Goal: Task Accomplishment & Management: Complete application form

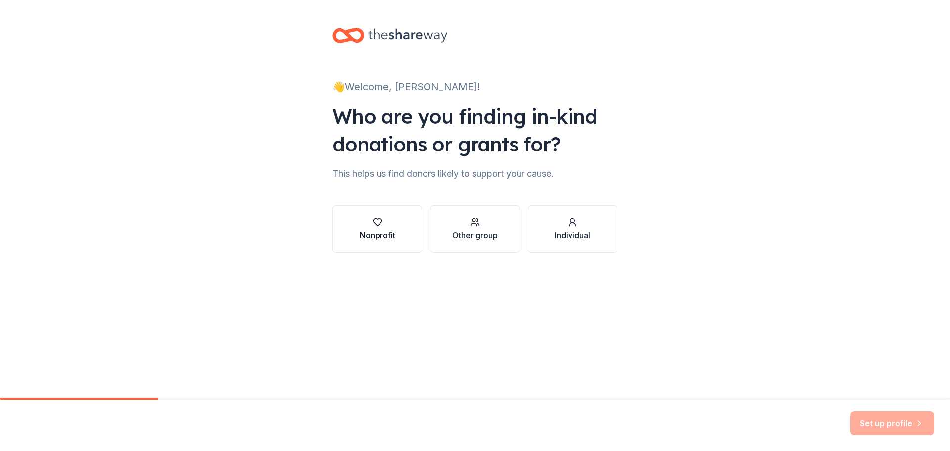
click at [398, 231] on button "Nonprofit" at bounding box center [377, 228] width 90 height 47
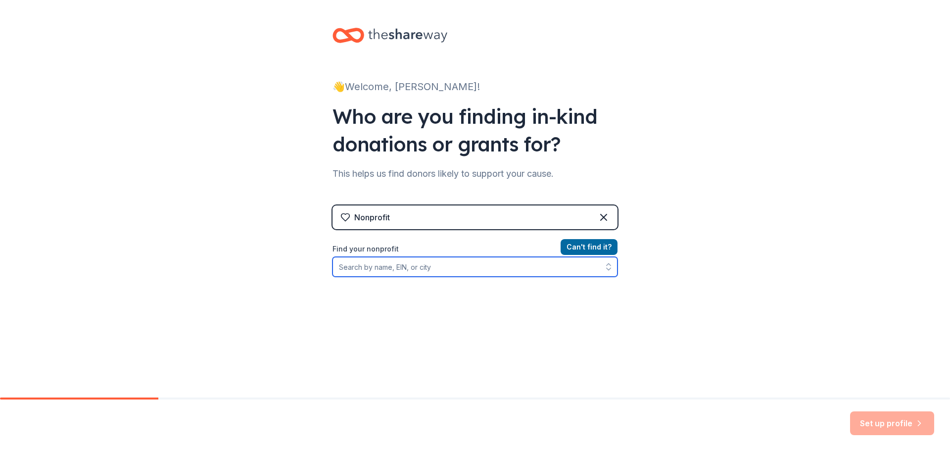
click at [433, 270] on input "Find your nonprofit" at bounding box center [474, 267] width 285 height 20
type input "[PERSON_NAME] Family Services"
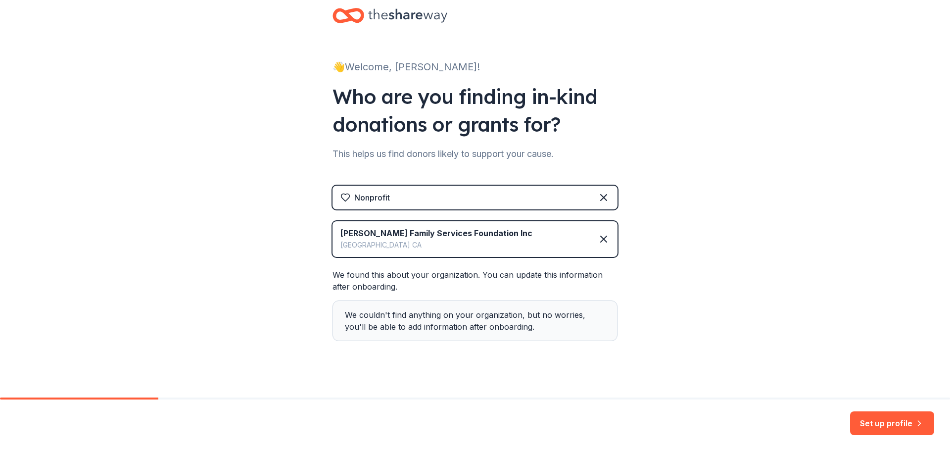
scroll to position [31, 0]
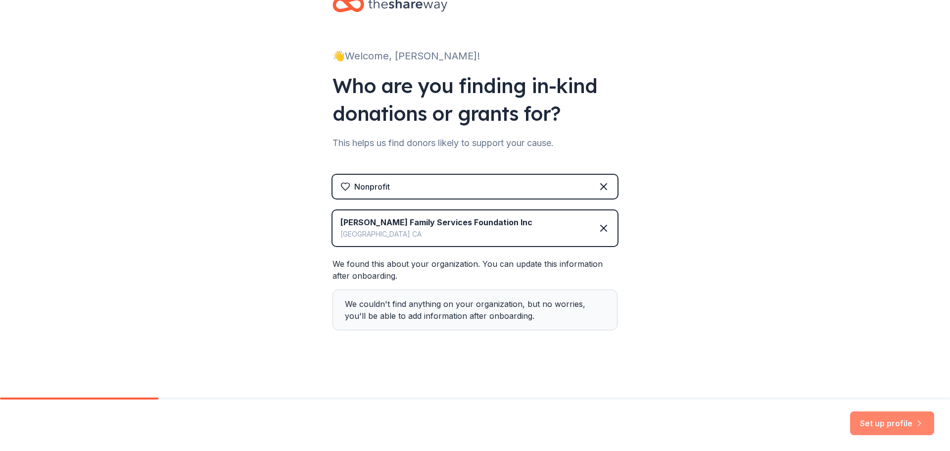
click at [873, 420] on button "Set up profile" at bounding box center [892, 423] width 84 height 24
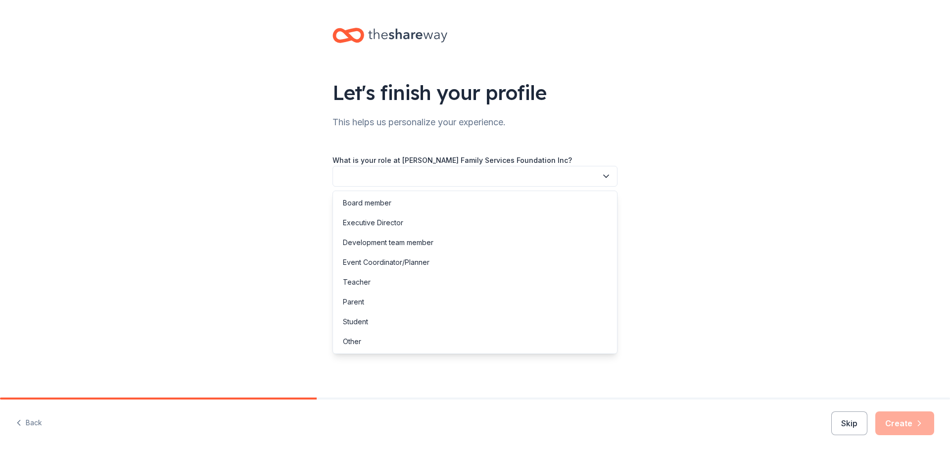
click at [513, 181] on button "button" at bounding box center [474, 176] width 285 height 21
click at [485, 255] on div "Event Coordinator/Planner" at bounding box center [475, 262] width 280 height 20
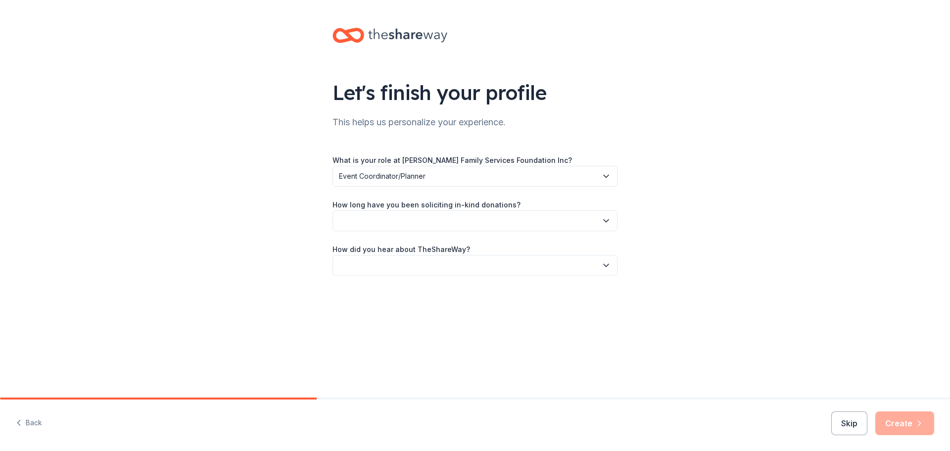
click at [444, 176] on span "Event Coordinator/Planner" at bounding box center [468, 176] width 258 height 12
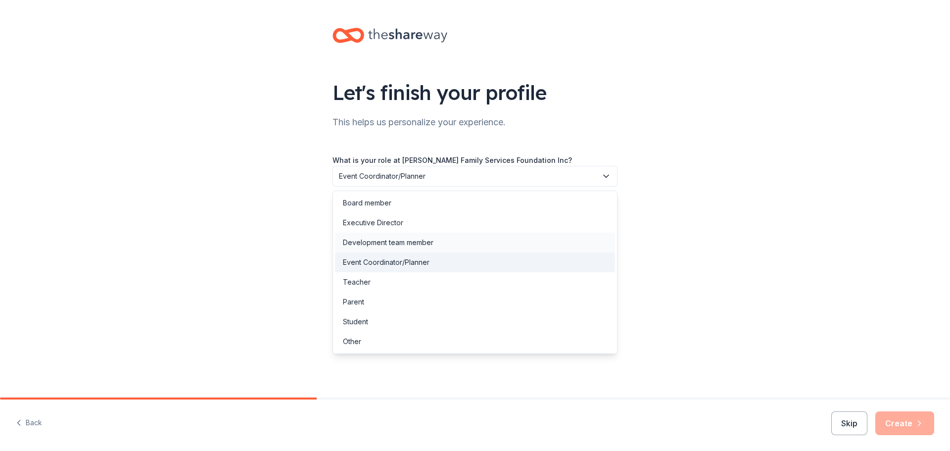
click at [439, 243] on div "Development team member" at bounding box center [475, 242] width 280 height 20
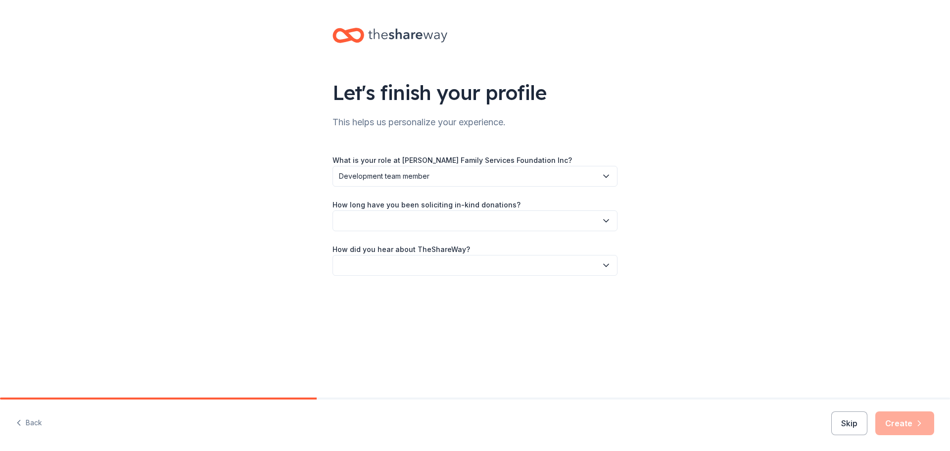
click at [436, 225] on button "button" at bounding box center [474, 220] width 285 height 21
click at [434, 260] on div "1 to 2 years" at bounding box center [475, 267] width 280 height 20
click at [433, 258] on button "button" at bounding box center [474, 265] width 285 height 21
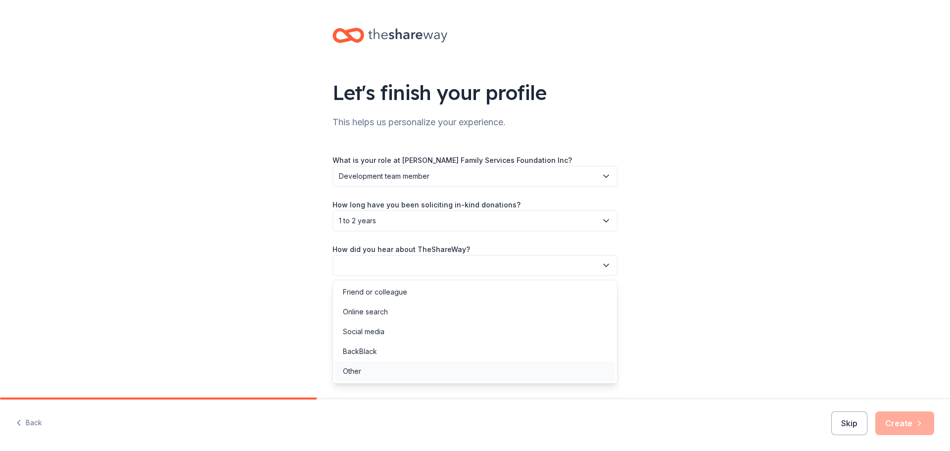
click at [414, 367] on div "Other" at bounding box center [475, 371] width 280 height 20
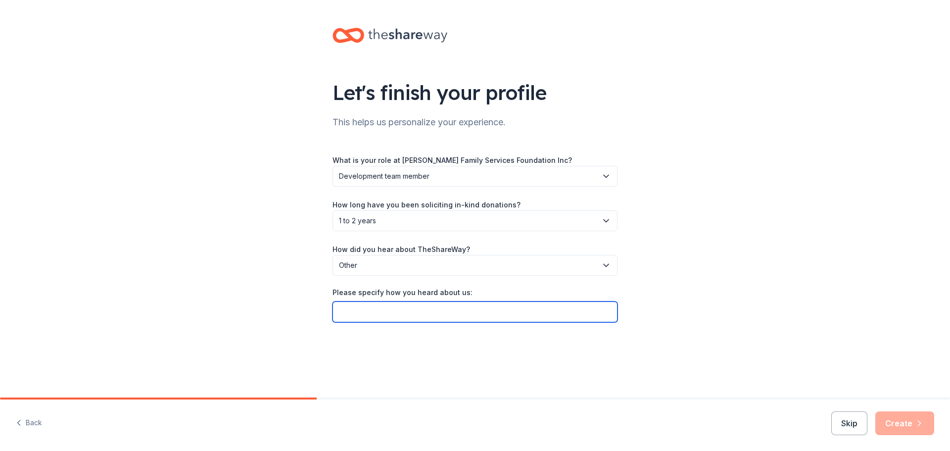
click at [413, 315] on input "Please specify how you heard about us:" at bounding box center [474, 311] width 285 height 21
type input "Greater Giving webinar"
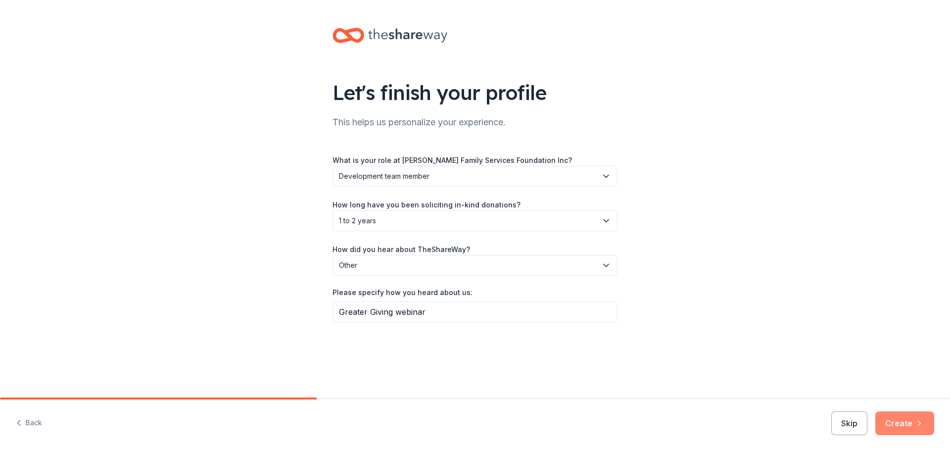
click at [905, 423] on button "Create" at bounding box center [904, 423] width 59 height 24
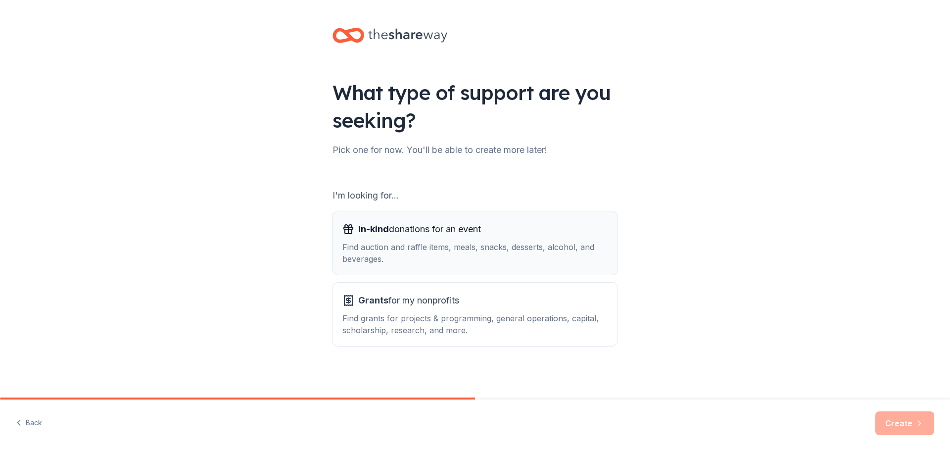
click at [450, 237] on div "In-kind donations for an event Find auction and raffle items, meals, snacks, de…" at bounding box center [474, 243] width 265 height 44
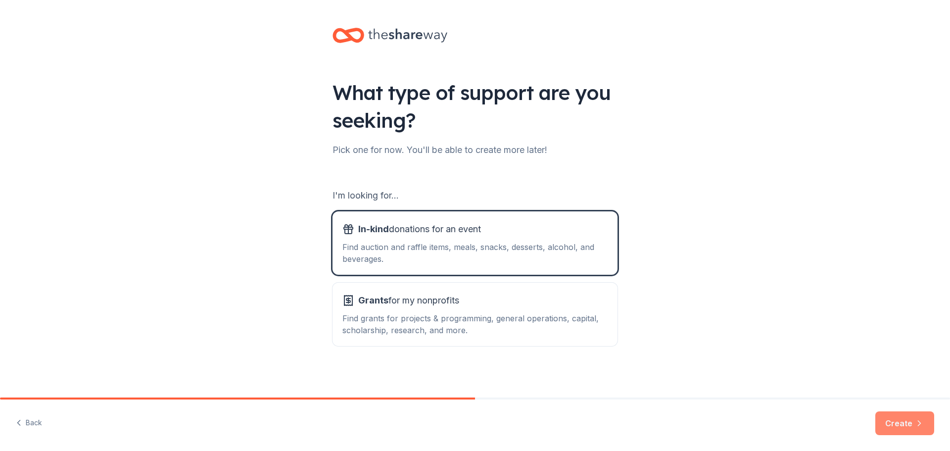
click at [893, 430] on button "Create" at bounding box center [904, 423] width 59 height 24
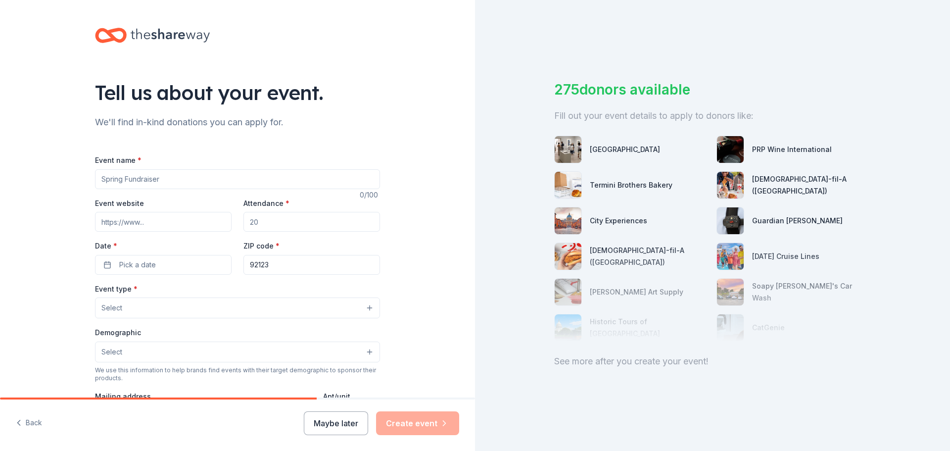
click at [230, 179] on input "Event name *" at bounding box center [237, 179] width 285 height 20
type input "Wine D'Vine"
paste input "[URL][DOMAIN_NAME]"
type input "[URL][DOMAIN_NAME]"
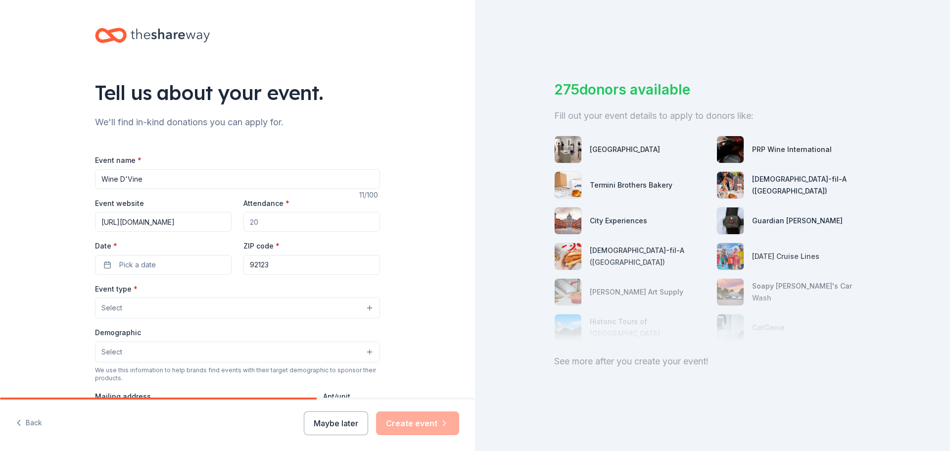
click at [262, 216] on input "Attendance *" at bounding box center [311, 222] width 136 height 20
type input "50"
click at [213, 260] on button "Pick a date" at bounding box center [163, 265] width 136 height 20
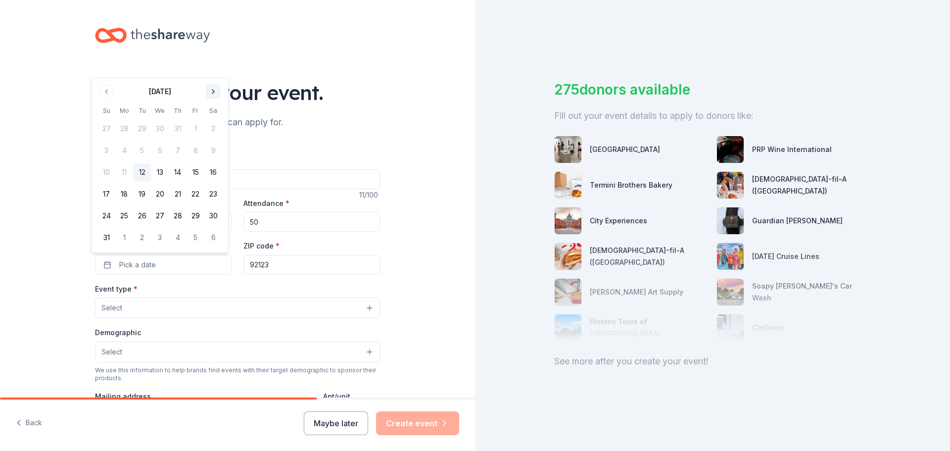
click at [209, 92] on button "Go to next month" at bounding box center [213, 92] width 14 height 14
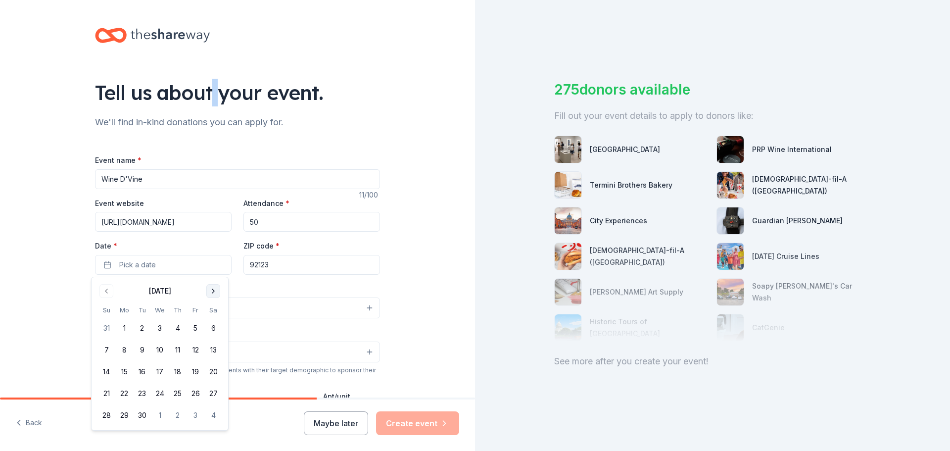
click at [209, 92] on div "Tell us about your event." at bounding box center [237, 93] width 285 height 28
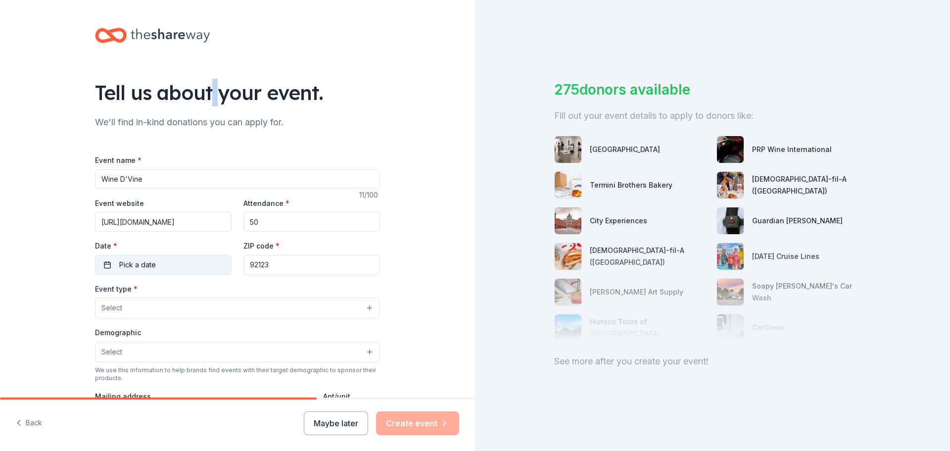
click at [165, 262] on button "Pick a date" at bounding box center [163, 265] width 136 height 20
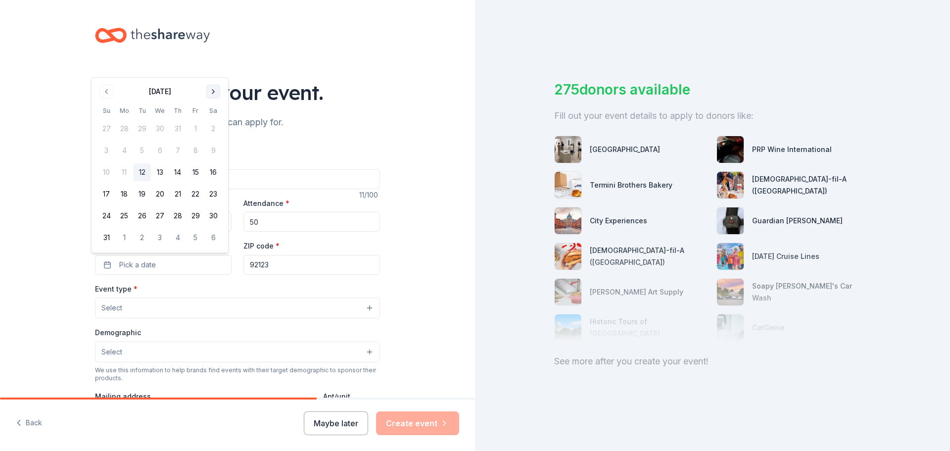
click at [211, 91] on button "Go to next month" at bounding box center [213, 92] width 14 height 14
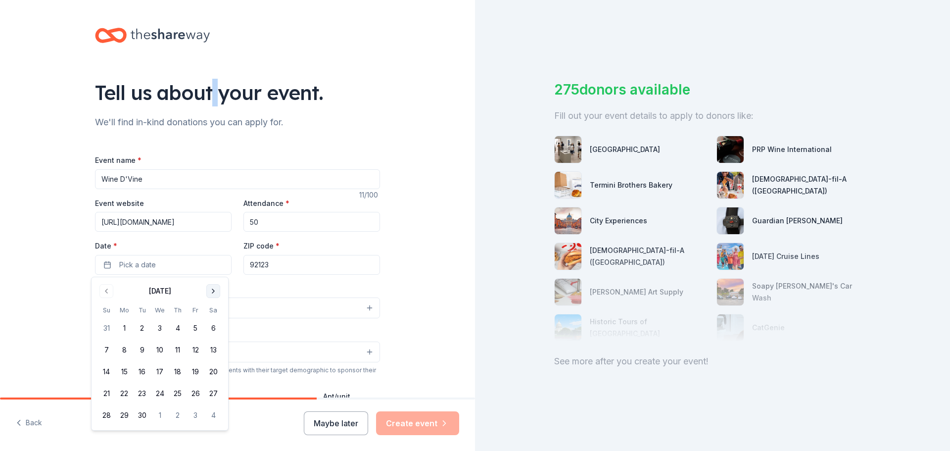
click at [211, 290] on button "Go to next month" at bounding box center [213, 291] width 14 height 14
click at [178, 327] on button "2" at bounding box center [178, 328] width 18 height 18
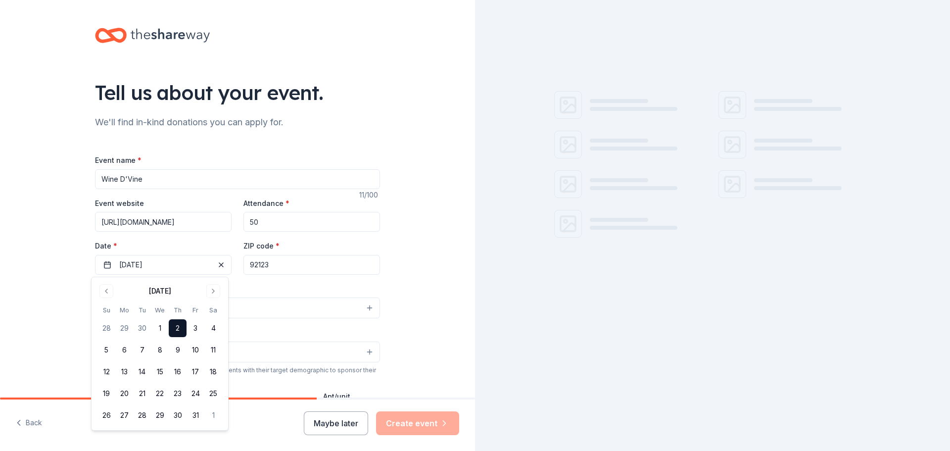
click at [271, 270] on input "92123" at bounding box center [311, 265] width 136 height 20
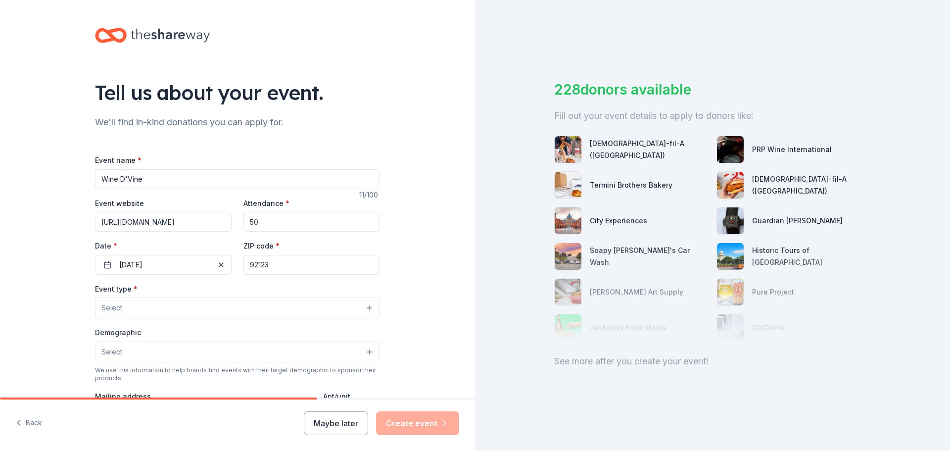
click at [211, 301] on button "Select" at bounding box center [237, 307] width 285 height 21
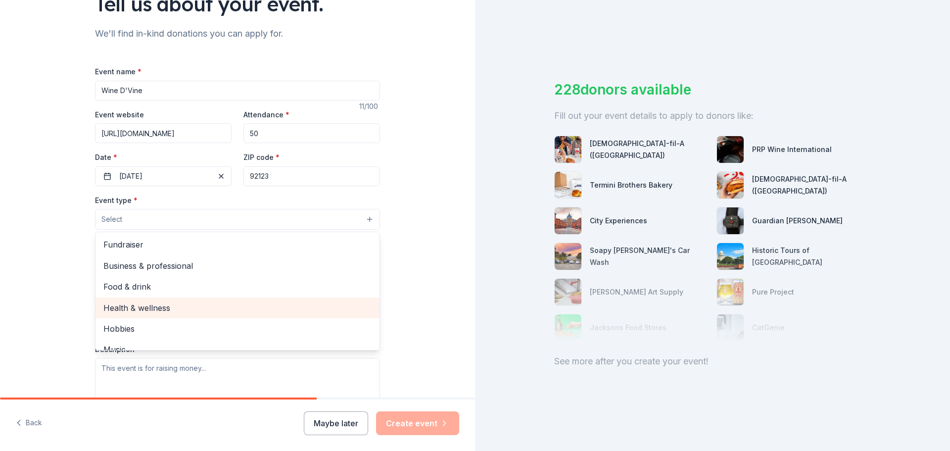
scroll to position [99, 0]
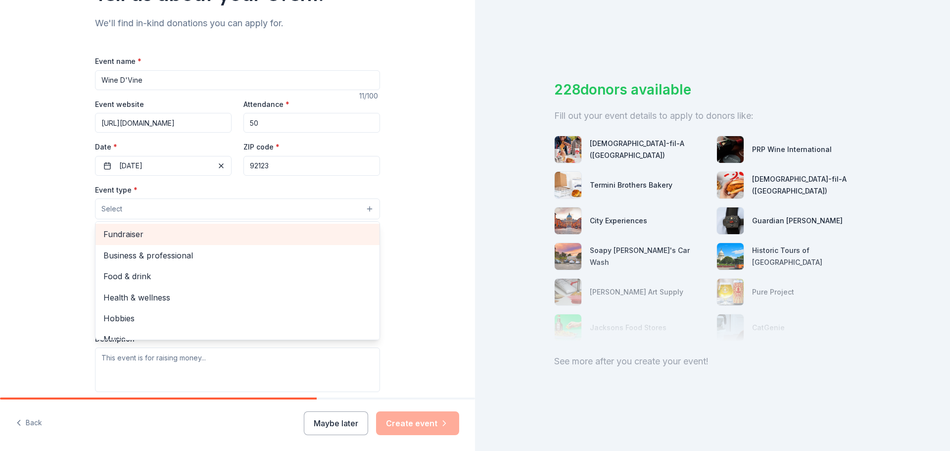
click at [231, 232] on span "Fundraiser" at bounding box center [237, 233] width 268 height 13
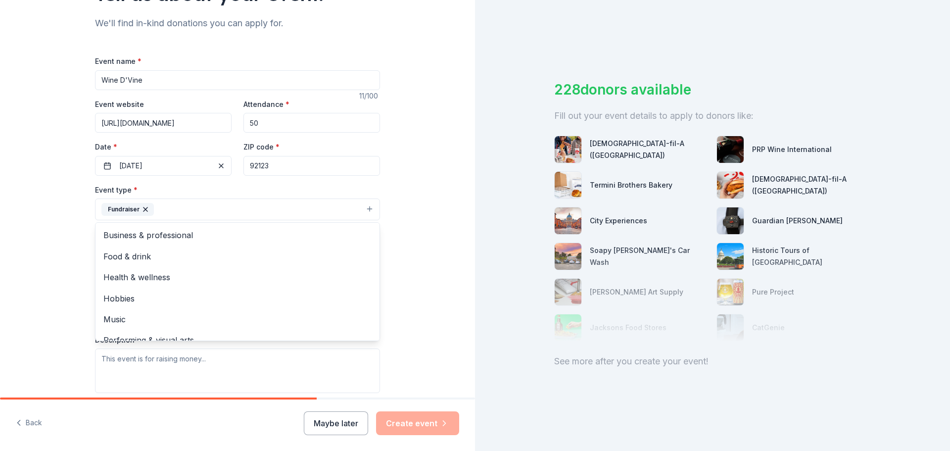
click at [422, 226] on div "Tell us about your event. We'll find in-kind donations you can apply for. Event…" at bounding box center [237, 230] width 475 height 659
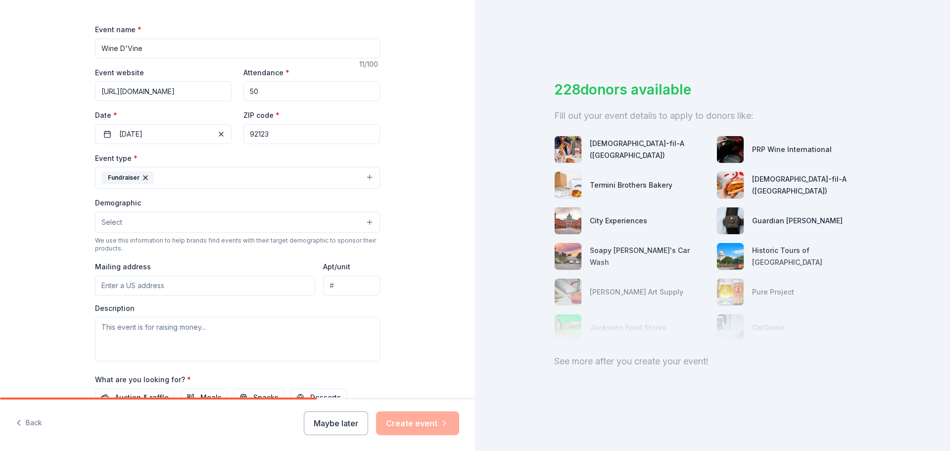
scroll to position [148, 0]
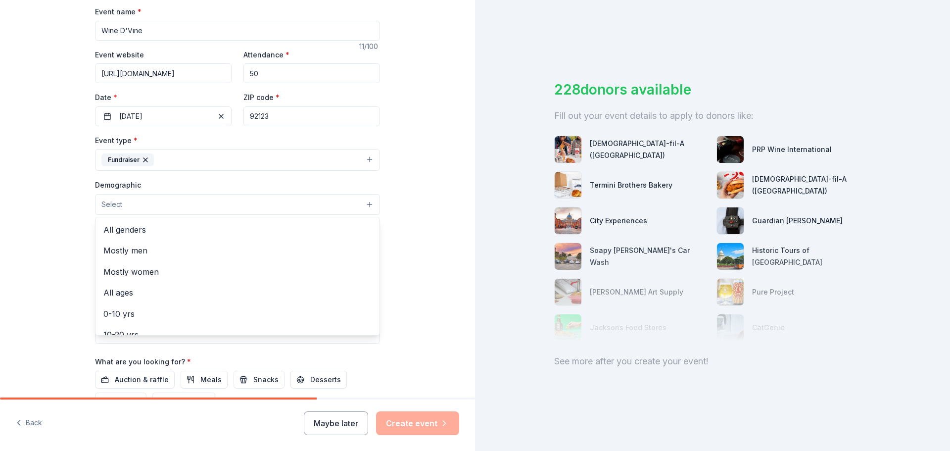
click at [301, 202] on button "Select" at bounding box center [237, 204] width 285 height 21
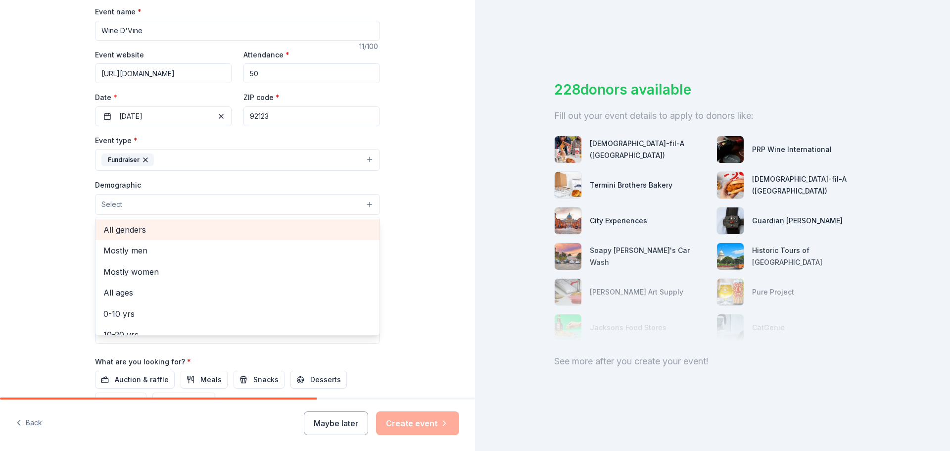
click at [287, 226] on span "All genders" at bounding box center [237, 229] width 268 height 13
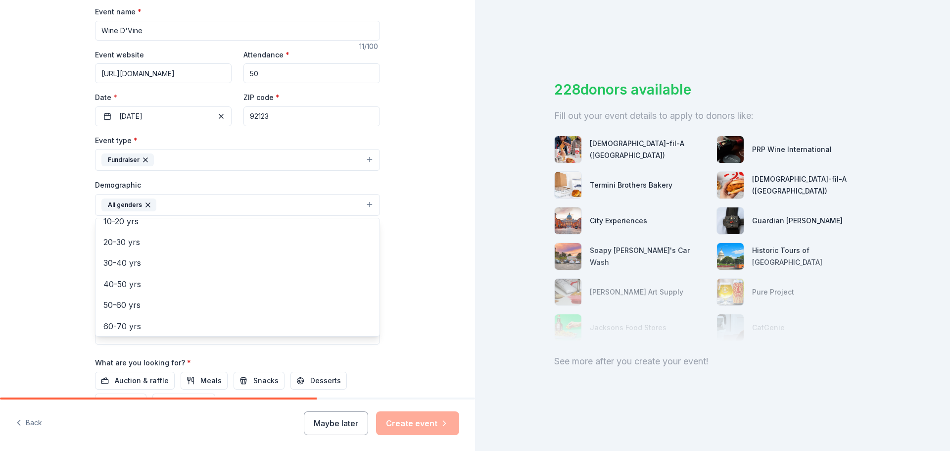
scroll to position [99, 0]
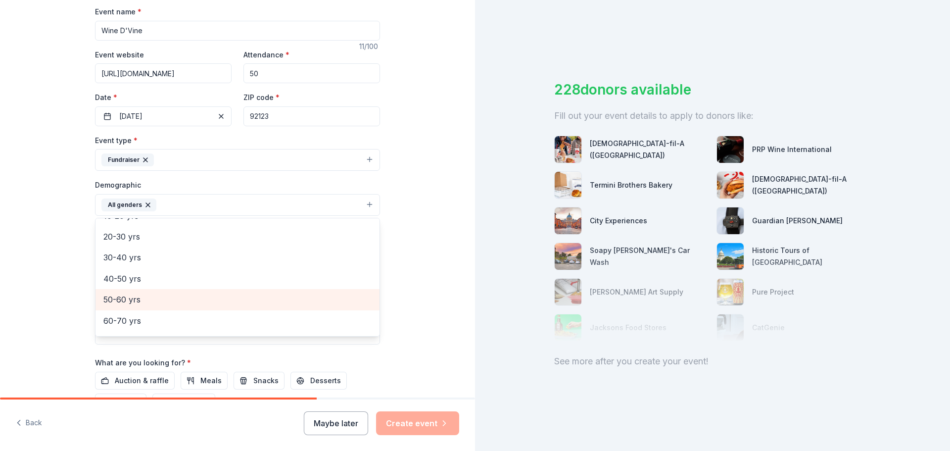
click at [310, 297] on span "50-60 yrs" at bounding box center [237, 299] width 268 height 13
click at [307, 305] on span "60-70 yrs" at bounding box center [237, 299] width 268 height 13
click at [310, 304] on span "70-80 yrs" at bounding box center [237, 302] width 268 height 13
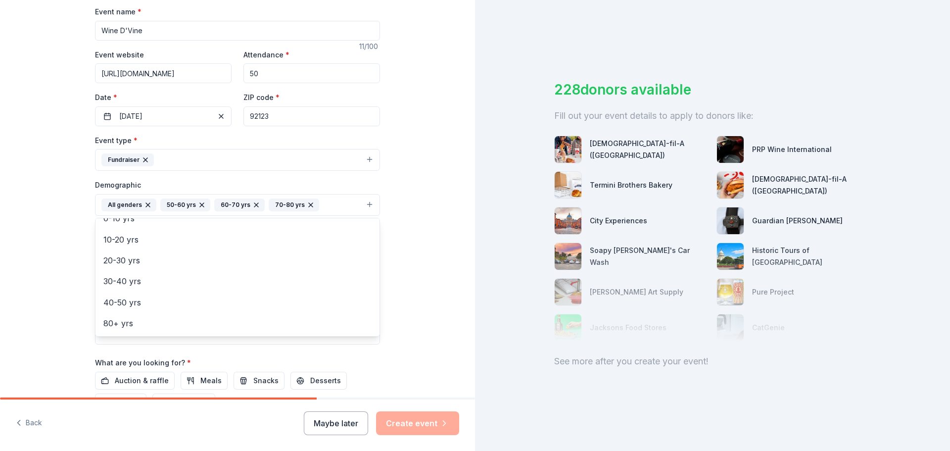
click at [427, 265] on div "Tell us about your event. We'll find in-kind donations you can apply for. Event…" at bounding box center [237, 182] width 475 height 660
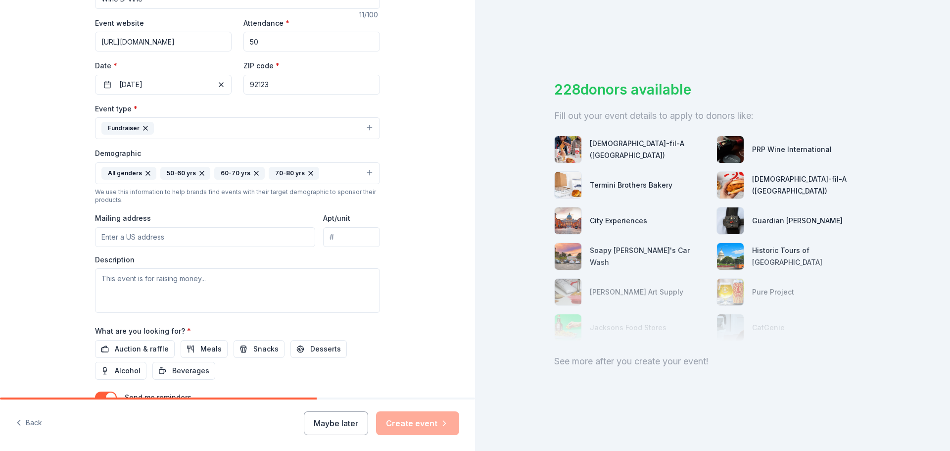
scroll to position [198, 0]
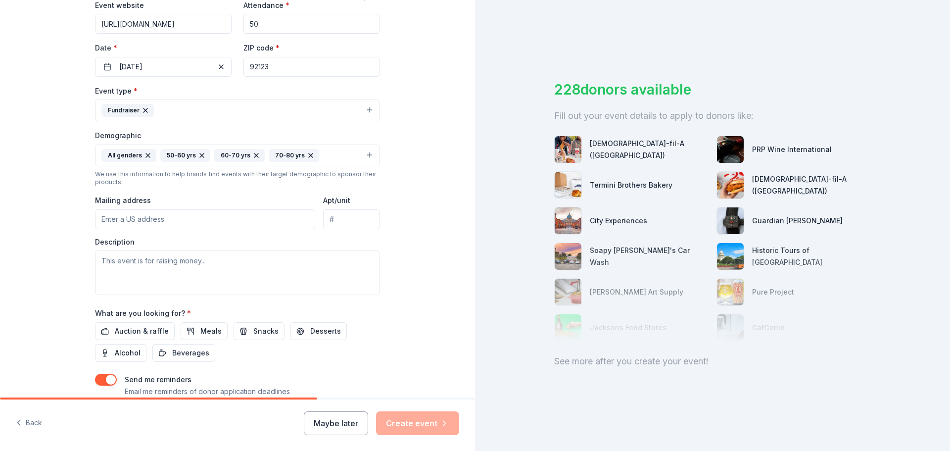
click at [245, 214] on input "Mailing address" at bounding box center [205, 219] width 220 height 20
type input "[STREET_ADDRESS][PERSON_NAME]"
click at [234, 256] on textarea at bounding box center [237, 272] width 285 height 45
paste textarea "directly supports vital programs that help [PERSON_NAME] youth thrive—from hous…"
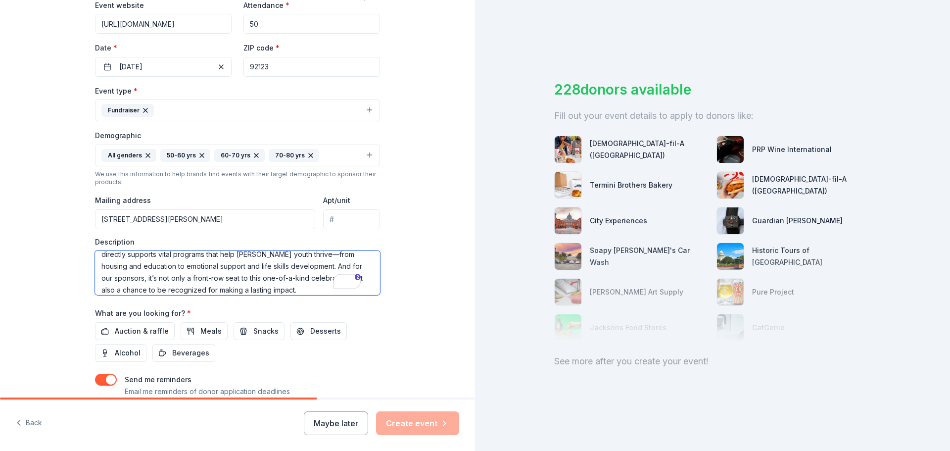
scroll to position [0, 0]
drag, startPoint x: 98, startPoint y: 263, endPoint x: 110, endPoint y: 259, distance: 12.8
click at [98, 262] on textarea "directly supports vital programs that help [PERSON_NAME] youth thrive—from hous…" at bounding box center [237, 272] width 285 height 45
type textarea "Directly support vital programs that help [PERSON_NAME] youth thrive—from housi…"
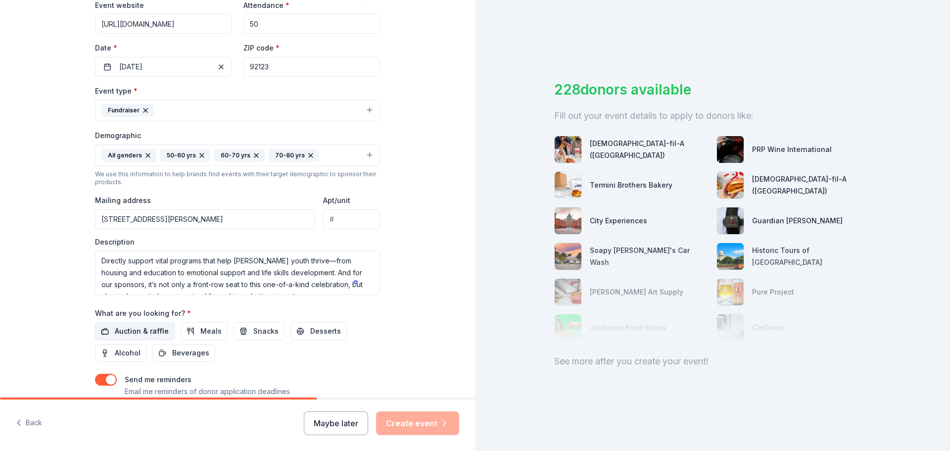
click at [138, 327] on span "Auction & raffle" at bounding box center [142, 331] width 54 height 12
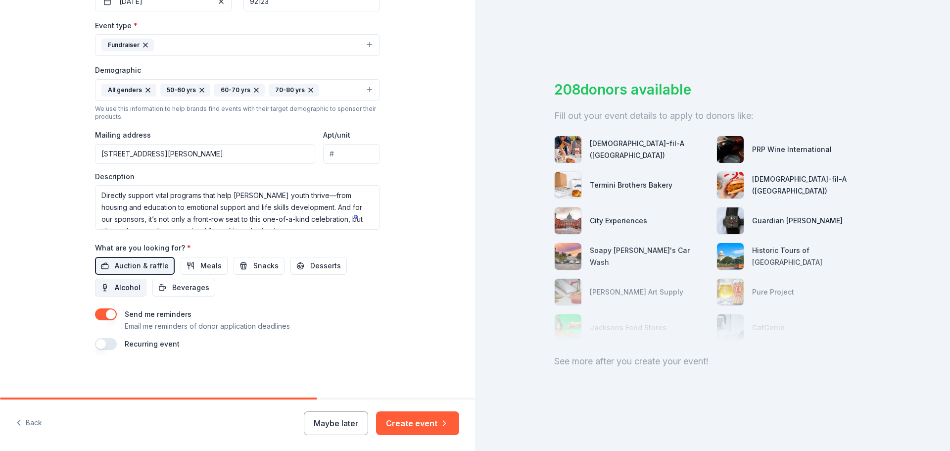
click at [115, 281] on span "Alcohol" at bounding box center [128, 287] width 26 height 12
click at [415, 426] on button "Create event" at bounding box center [417, 423] width 83 height 24
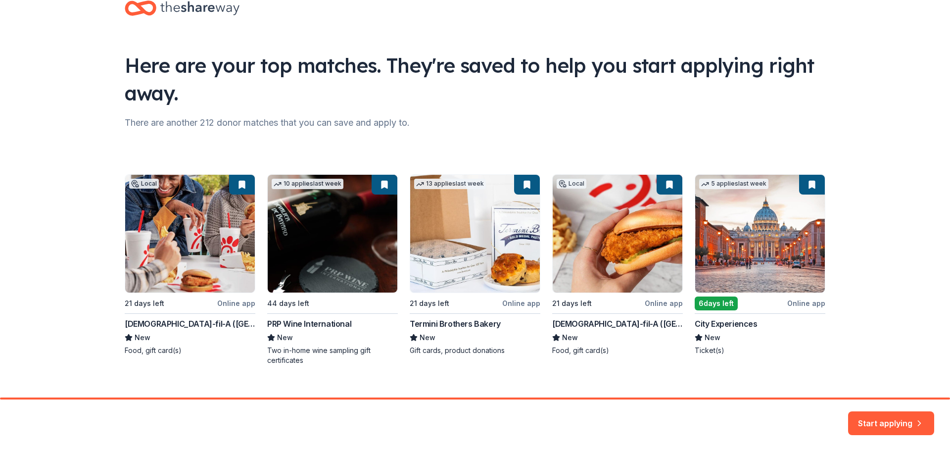
scroll to position [43, 0]
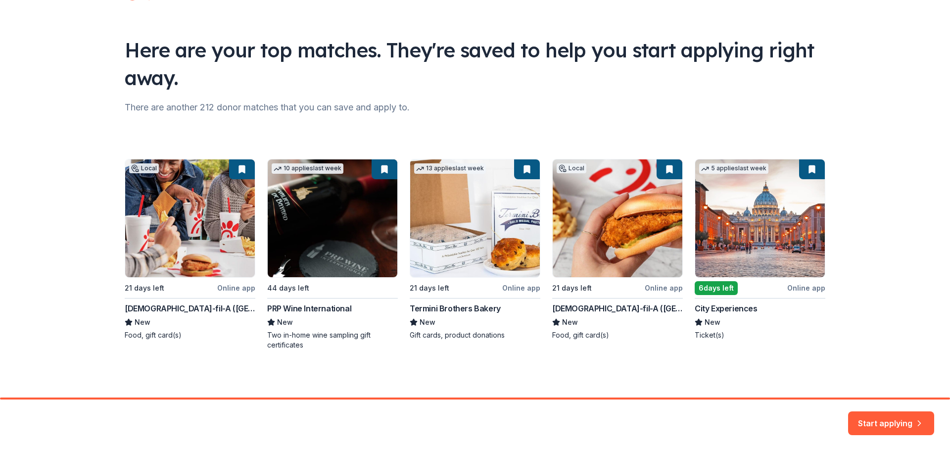
click at [236, 172] on div "Local 21 days left Online app [DEMOGRAPHIC_DATA]-fil-A ([GEOGRAPHIC_DATA]) New …" at bounding box center [475, 254] width 700 height 191
click at [870, 418] on button "Start applying" at bounding box center [891, 418] width 86 height 24
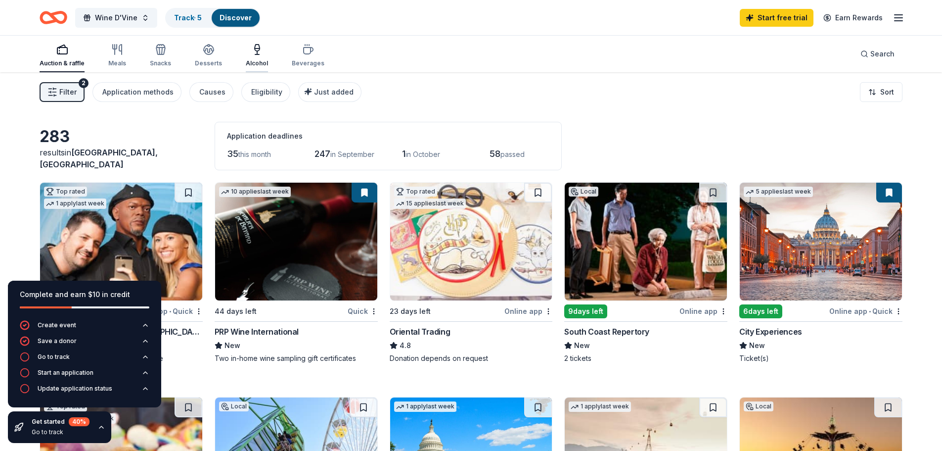
click at [251, 44] on icon "button" at bounding box center [257, 50] width 12 height 12
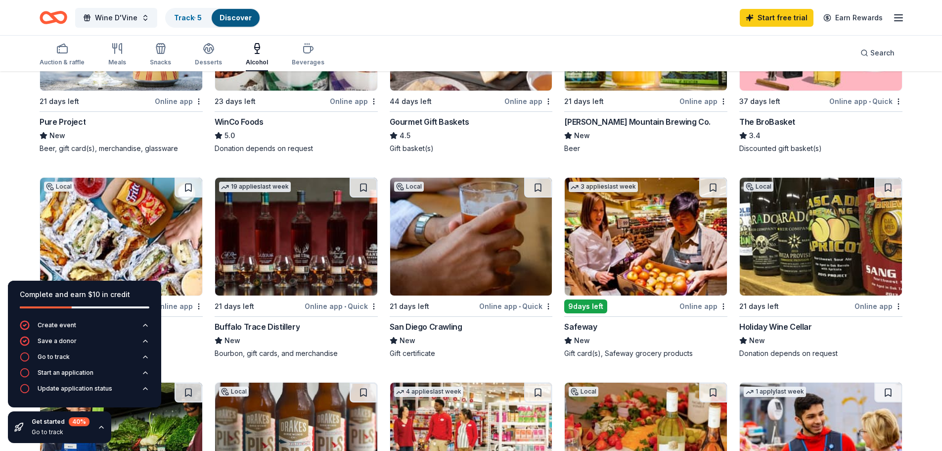
scroll to position [297, 0]
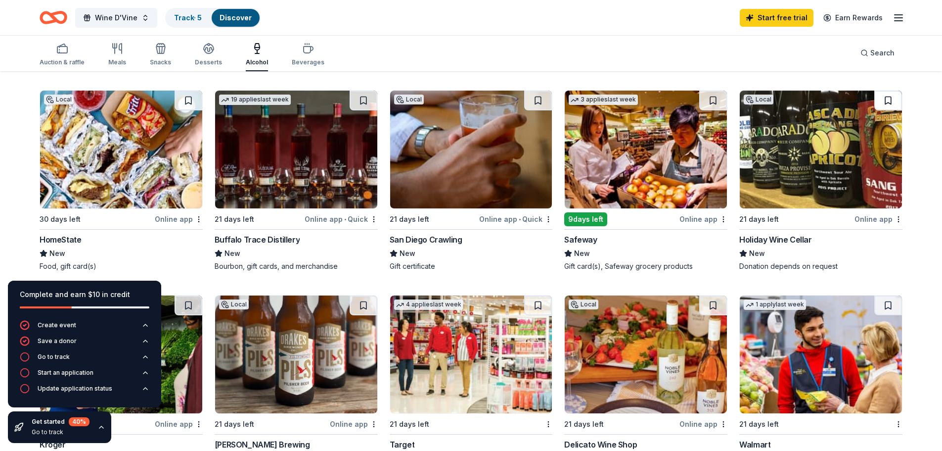
click at [887, 96] on button at bounding box center [888, 100] width 28 height 20
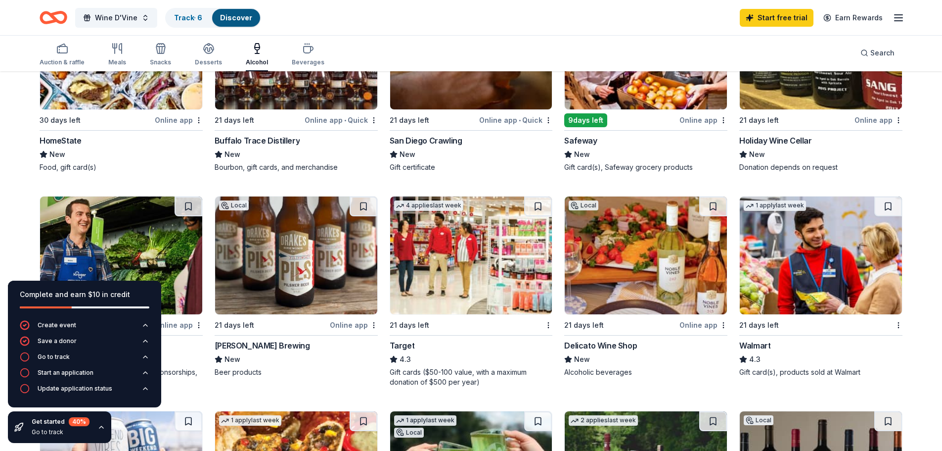
scroll to position [495, 0]
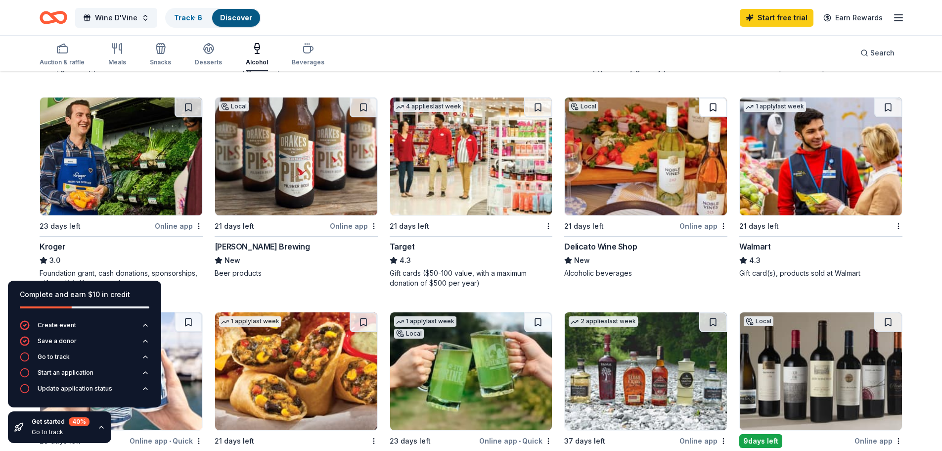
click at [714, 106] on button at bounding box center [713, 107] width 28 height 20
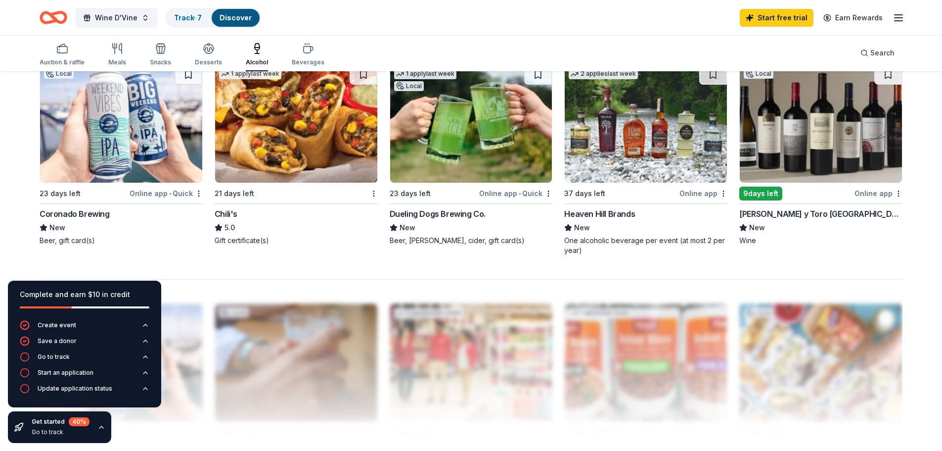
scroll to position [692, 0]
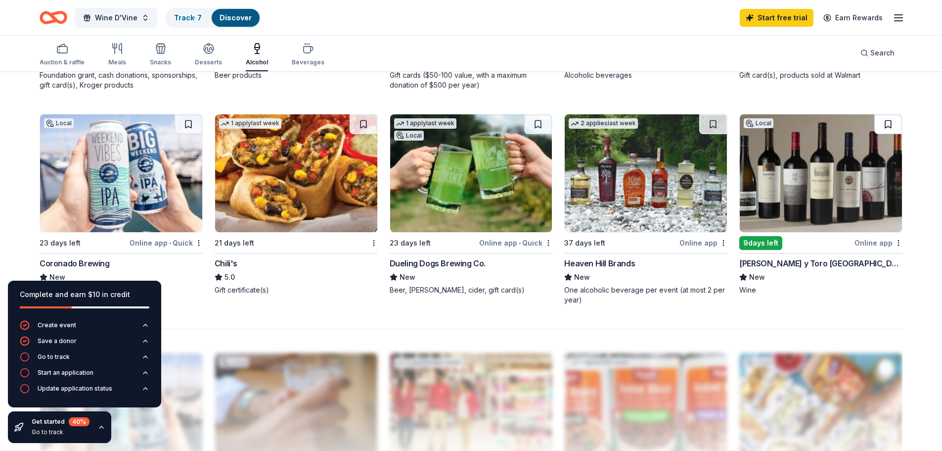
click at [884, 128] on button at bounding box center [888, 124] width 28 height 20
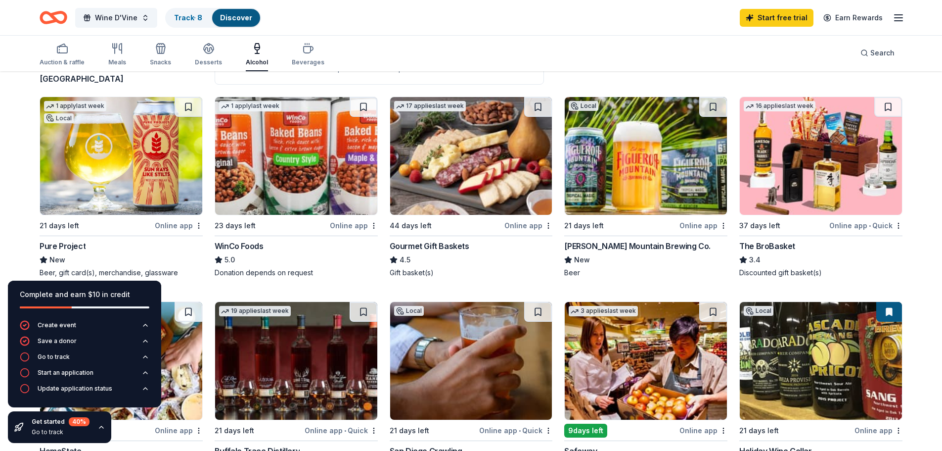
scroll to position [0, 0]
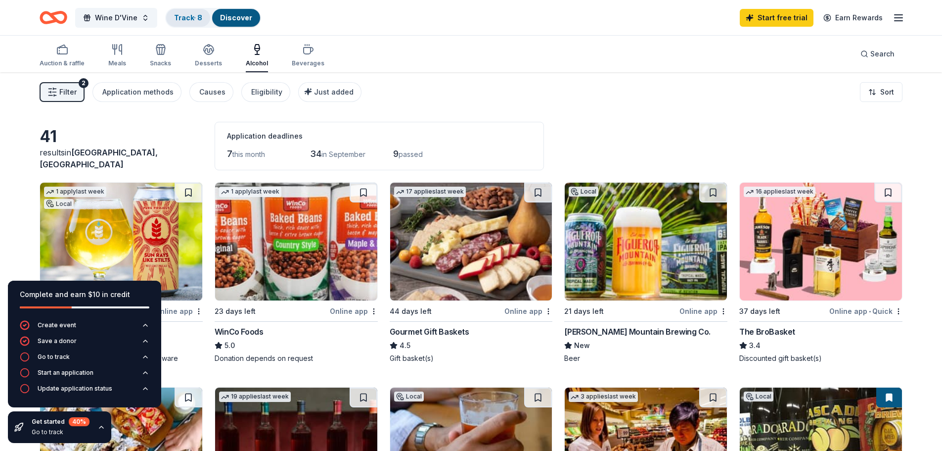
click at [175, 19] on link "Track · 8" at bounding box center [188, 17] width 28 height 8
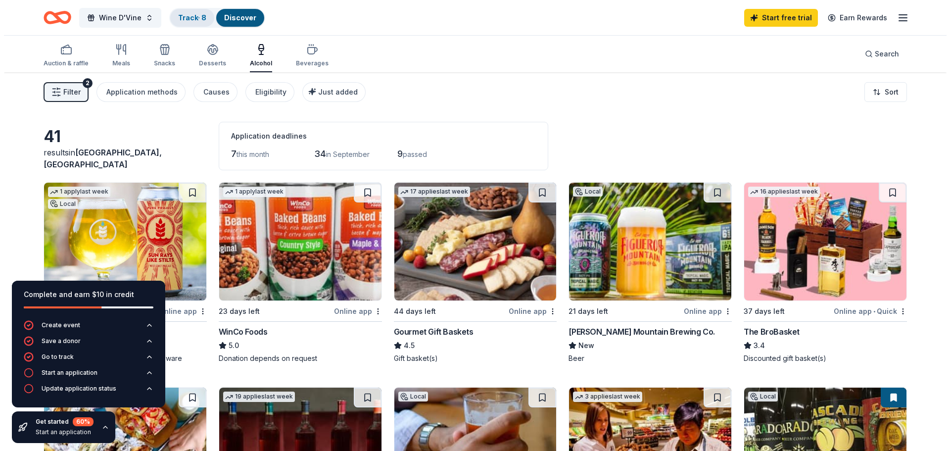
scroll to position [0, 0]
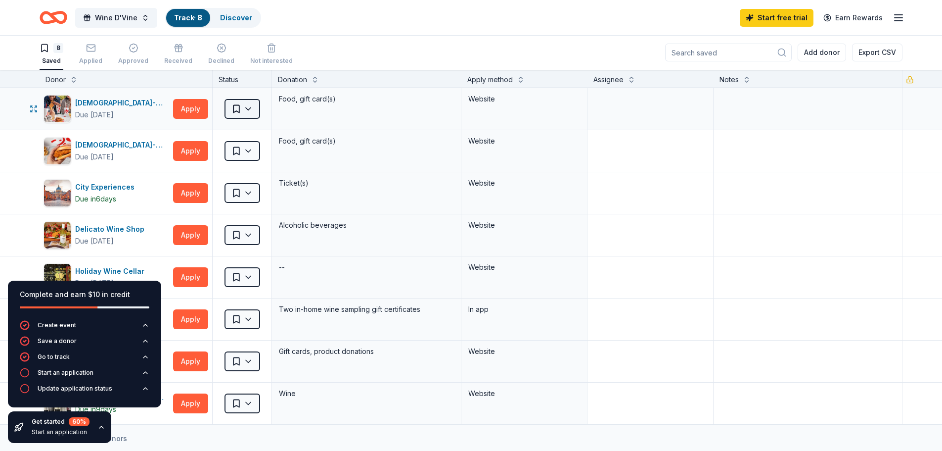
click at [244, 107] on html "Wine D'Vine Track · 8 Discover Start free trial Earn Rewards 8 Saved Applied Ap…" at bounding box center [471, 225] width 942 height 451
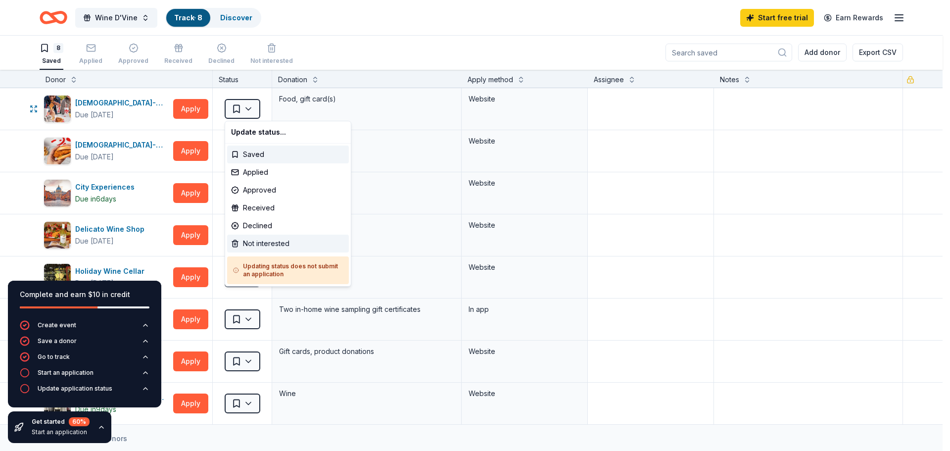
click at [258, 238] on div "Not interested" at bounding box center [288, 243] width 122 height 18
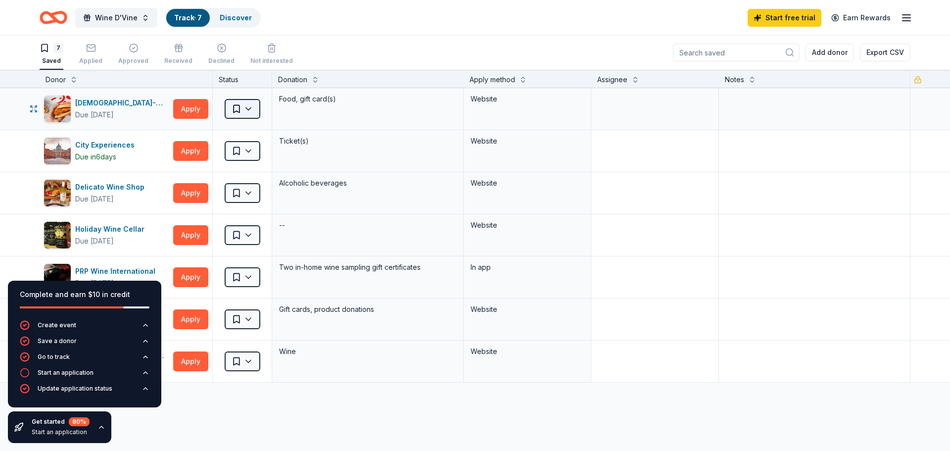
click at [239, 111] on html "Wine D'Vine Track · 7 Discover Start free trial Earn Rewards 7 Saved Applied Ap…" at bounding box center [475, 225] width 950 height 451
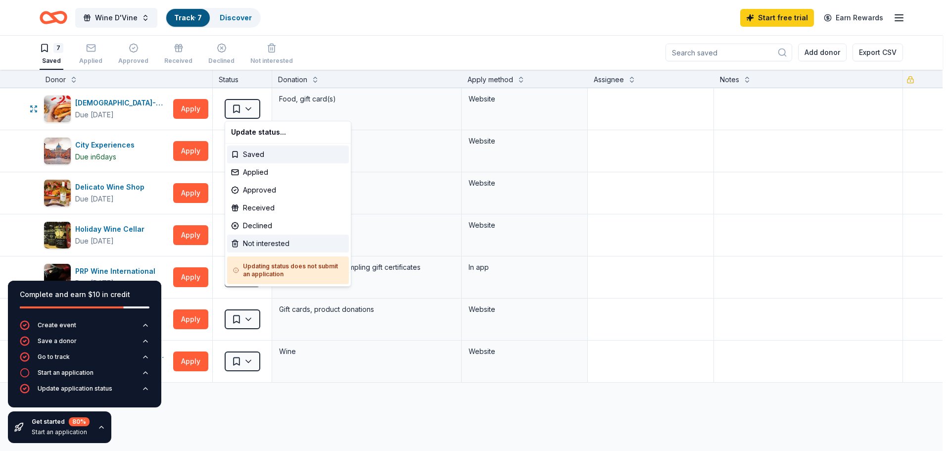
click at [239, 238] on div "Not interested" at bounding box center [288, 243] width 122 height 18
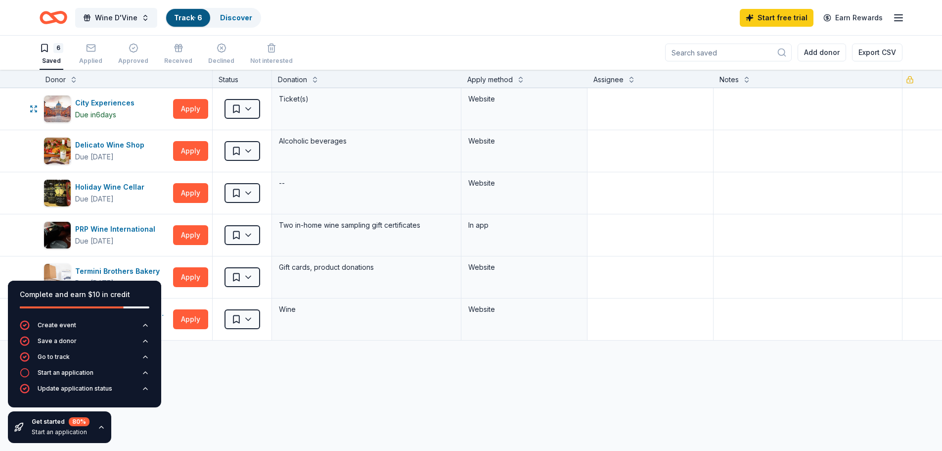
click at [244, 102] on html "Wine D'Vine Track · 6 Discover Start free trial Earn Rewards 6 Saved Applied Ap…" at bounding box center [471, 225] width 942 height 451
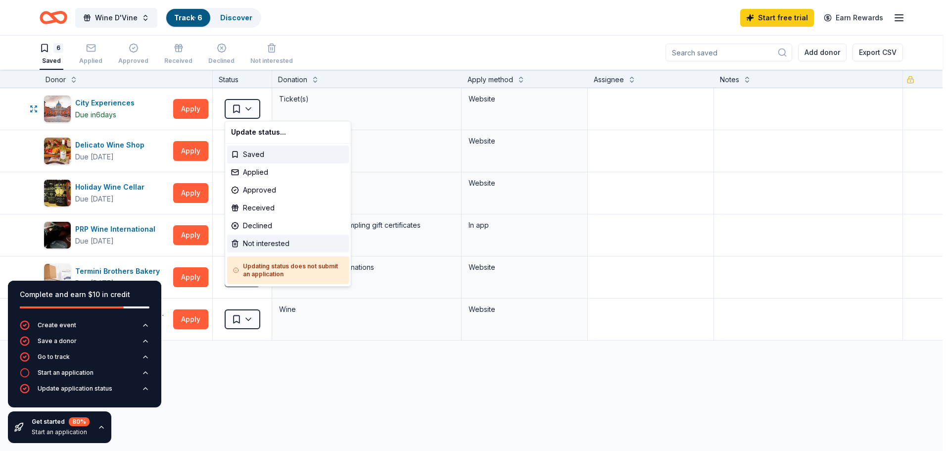
click at [239, 241] on div "Not interested" at bounding box center [288, 243] width 122 height 18
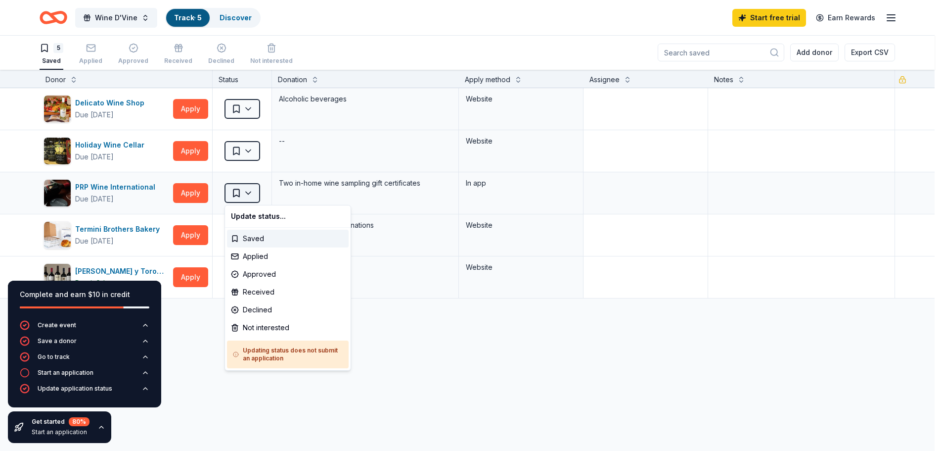
click at [242, 190] on html "Wine D'Vine Track · 5 Discover Start free trial Earn Rewards 5 Saved Applied Ap…" at bounding box center [471, 225] width 942 height 451
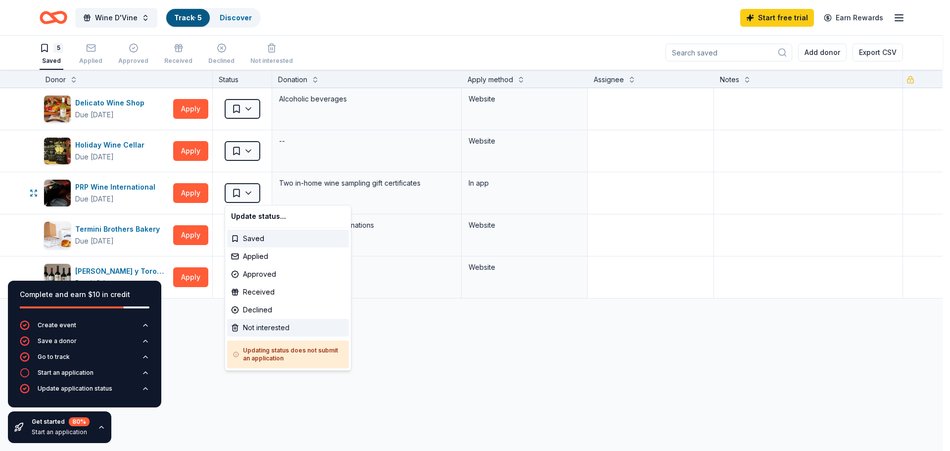
click at [243, 322] on div "Not interested" at bounding box center [288, 327] width 122 height 18
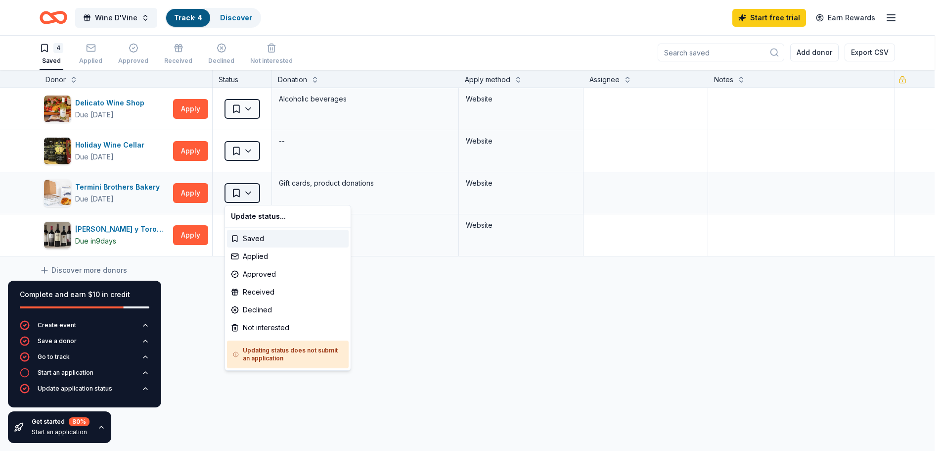
click at [244, 191] on html "Wine D'Vine Track · 4 Discover Start free trial Earn Rewards 4 Saved Applied Ap…" at bounding box center [471, 225] width 942 height 451
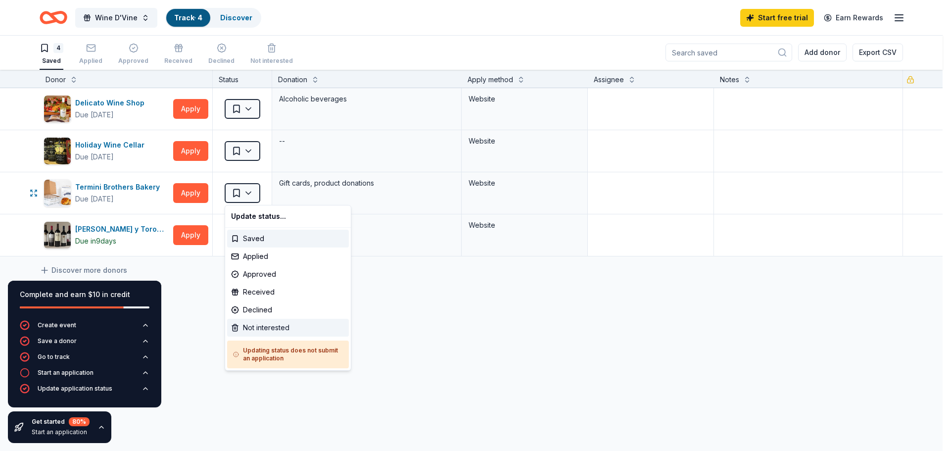
click at [259, 325] on div "Not interested" at bounding box center [288, 327] width 122 height 18
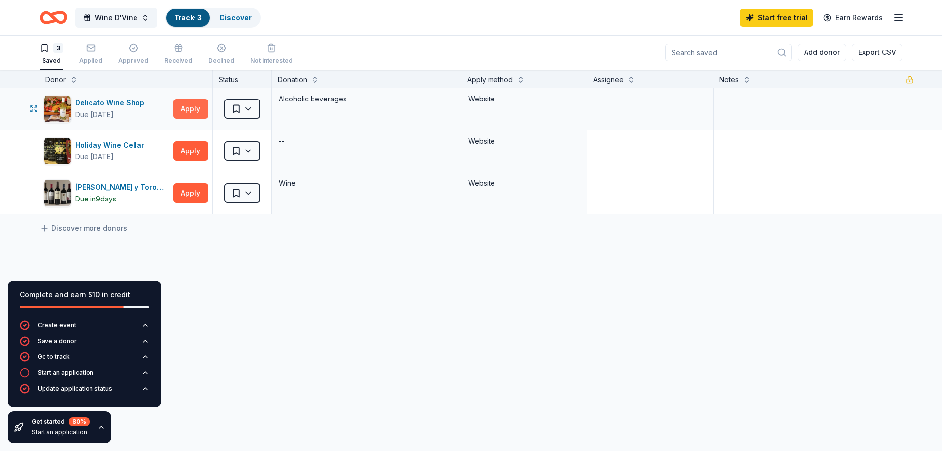
click at [181, 106] on button "Apply" at bounding box center [190, 109] width 35 height 20
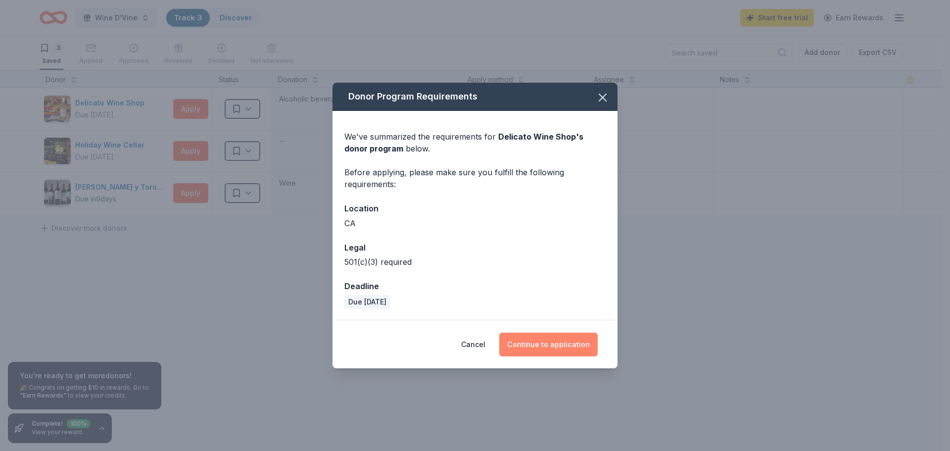
click at [536, 340] on button "Continue to application" at bounding box center [548, 344] width 98 height 24
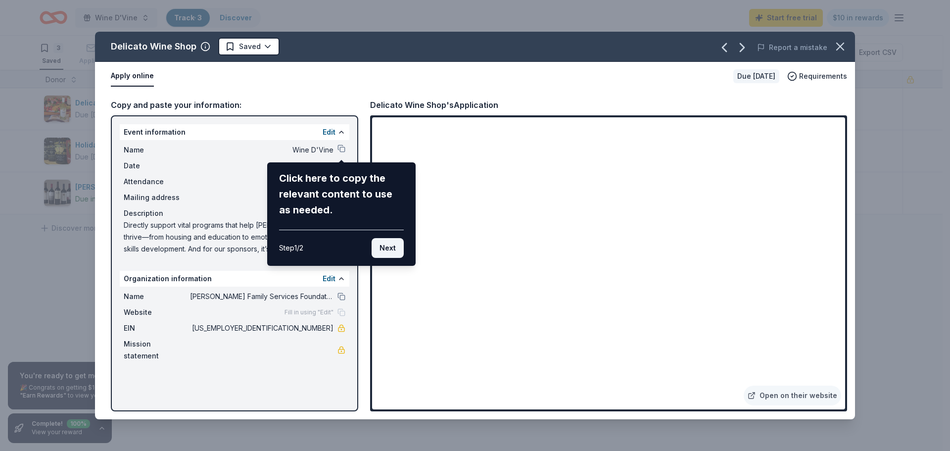
click at [387, 249] on button "Next" at bounding box center [387, 248] width 32 height 20
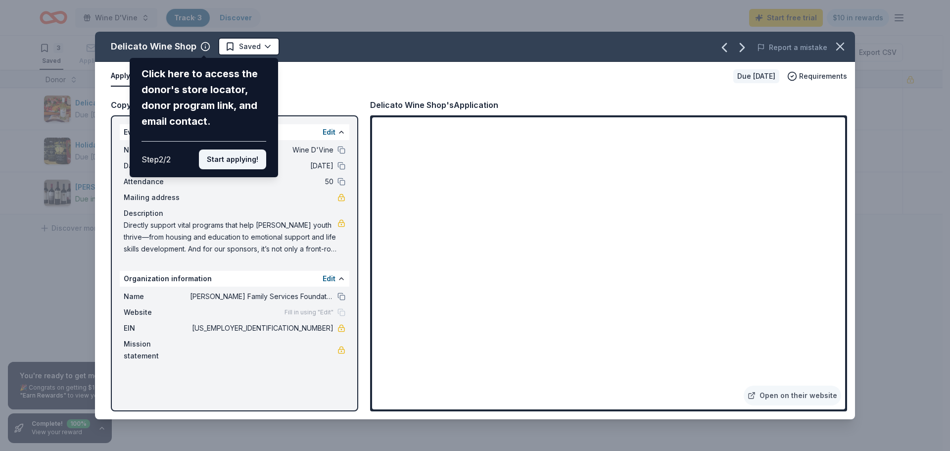
click at [241, 162] on button "Start applying!" at bounding box center [232, 159] width 67 height 20
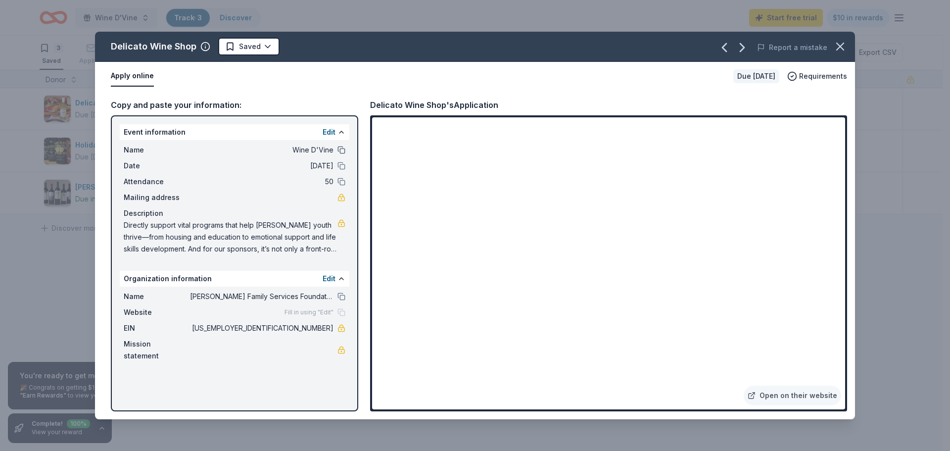
click at [338, 151] on button at bounding box center [341, 150] width 8 height 8
drag, startPoint x: 370, startPoint y: 103, endPoint x: 419, endPoint y: 103, distance: 49.0
click at [419, 103] on div "Delicato Wine Shop's Application" at bounding box center [434, 104] width 128 height 13
drag, startPoint x: 110, startPoint y: 45, endPoint x: 164, endPoint y: 45, distance: 54.4
click at [164, 45] on div "Delicato Wine Shop Saved" at bounding box center [323, 47] width 456 height 18
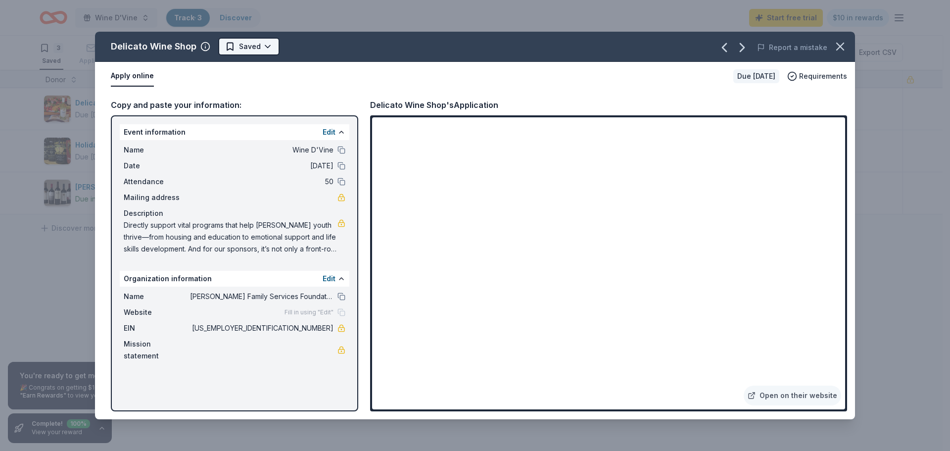
click at [266, 46] on html "Wine D'Vine Track · 3 Discover Start free trial $10 in rewards 3 Saved Applied …" at bounding box center [475, 225] width 950 height 451
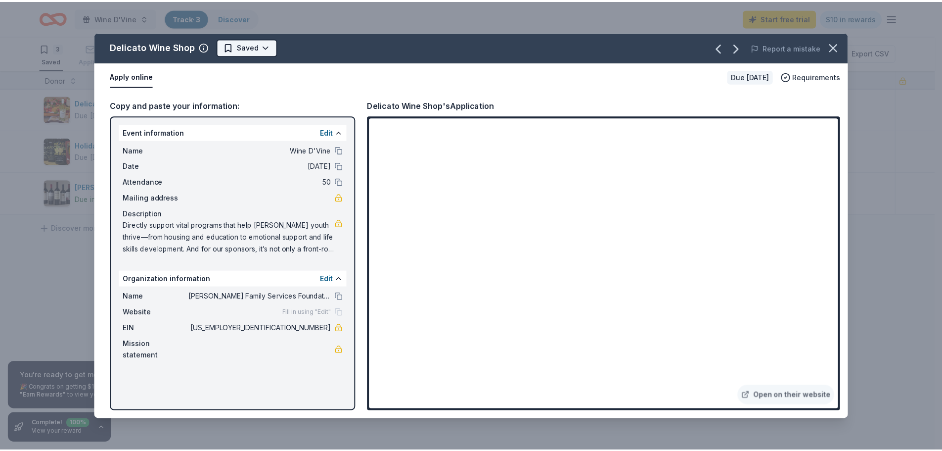
scroll to position [0, 0]
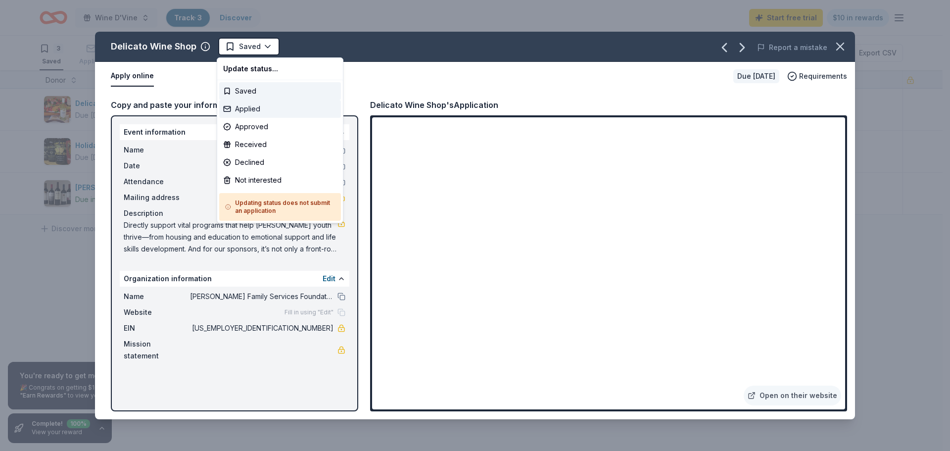
click at [246, 111] on div "Applied" at bounding box center [280, 109] width 122 height 18
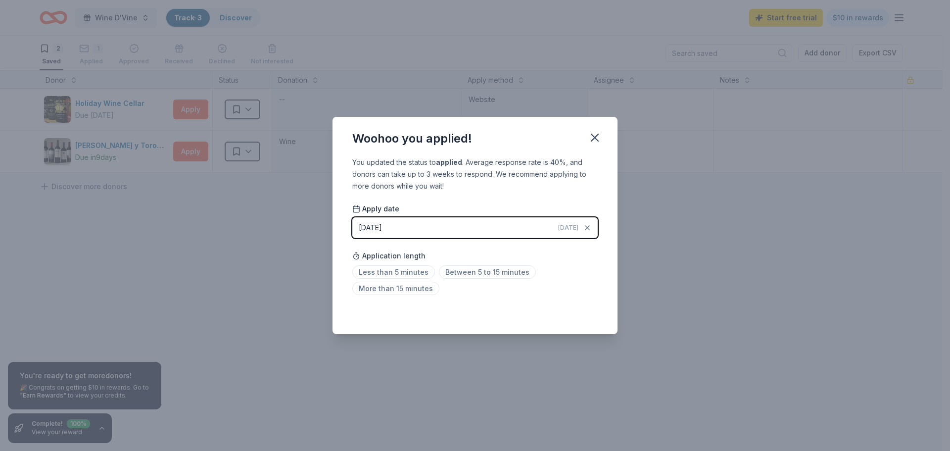
click at [412, 229] on button "[DATE] [DATE]" at bounding box center [474, 227] width 245 height 21
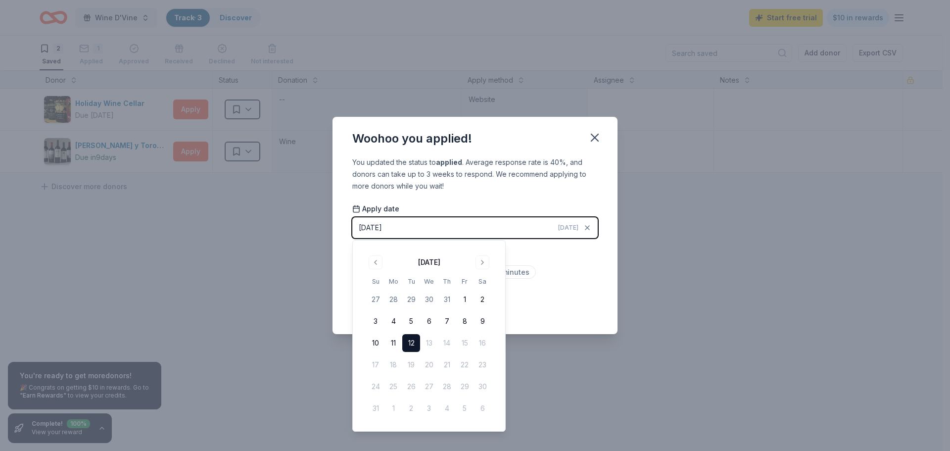
click at [412, 229] on button "[DATE] [DATE]" at bounding box center [474, 227] width 245 height 21
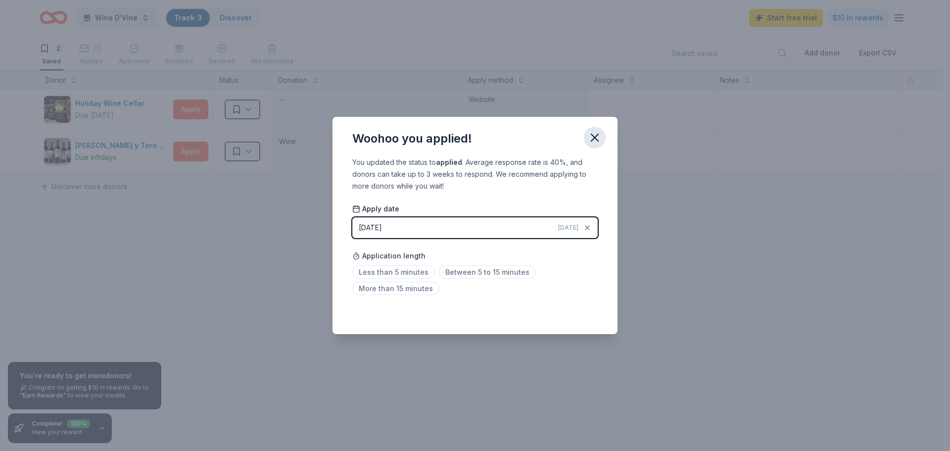
click at [595, 132] on icon "button" at bounding box center [595, 138] width 14 height 14
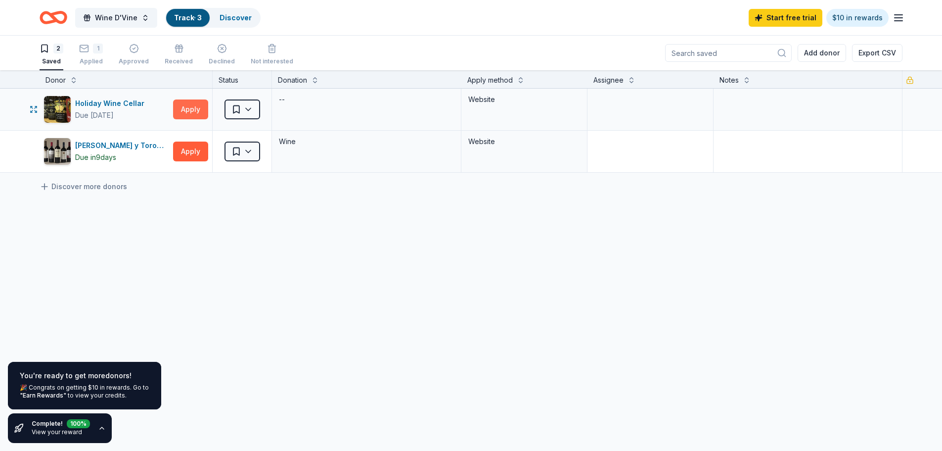
click at [182, 110] on button "Apply" at bounding box center [190, 109] width 35 height 20
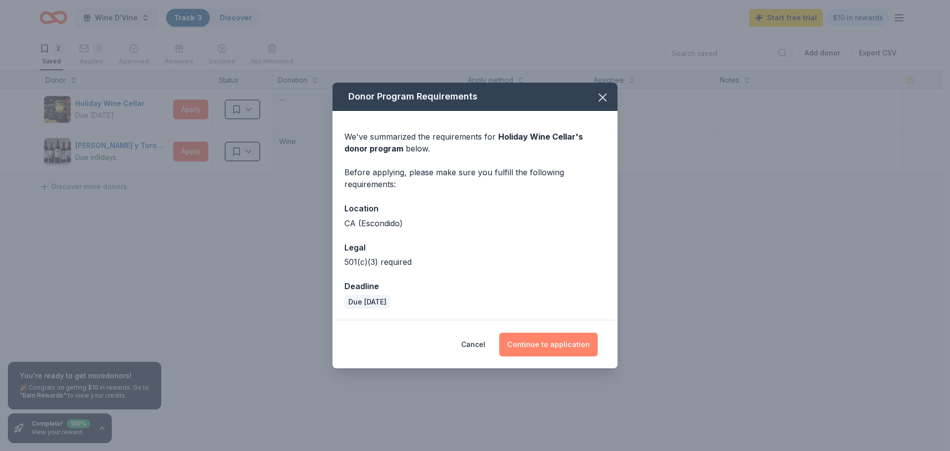
click at [526, 339] on button "Continue to application" at bounding box center [548, 344] width 98 height 24
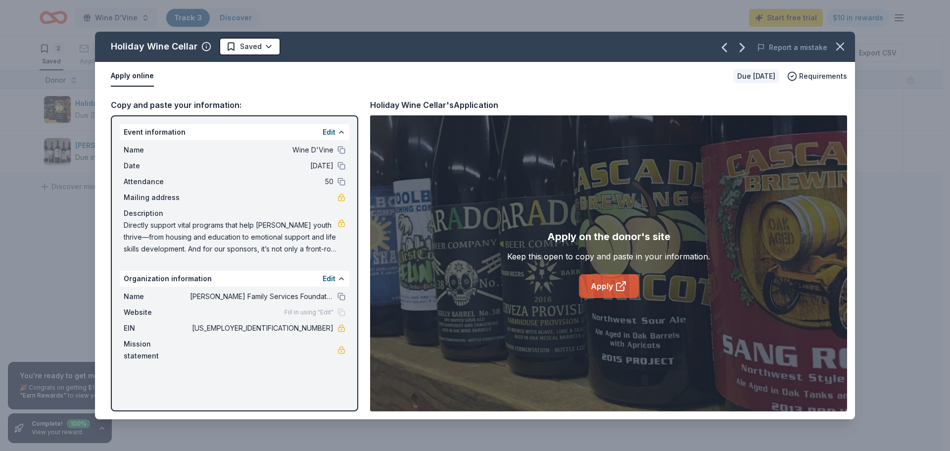
click at [619, 290] on icon at bounding box center [619, 286] width 7 height 7
click at [262, 45] on html "Wine D'Vine Track · 3 Discover Start free trial $10 in rewards 2 Saved 1 Applie…" at bounding box center [475, 225] width 950 height 451
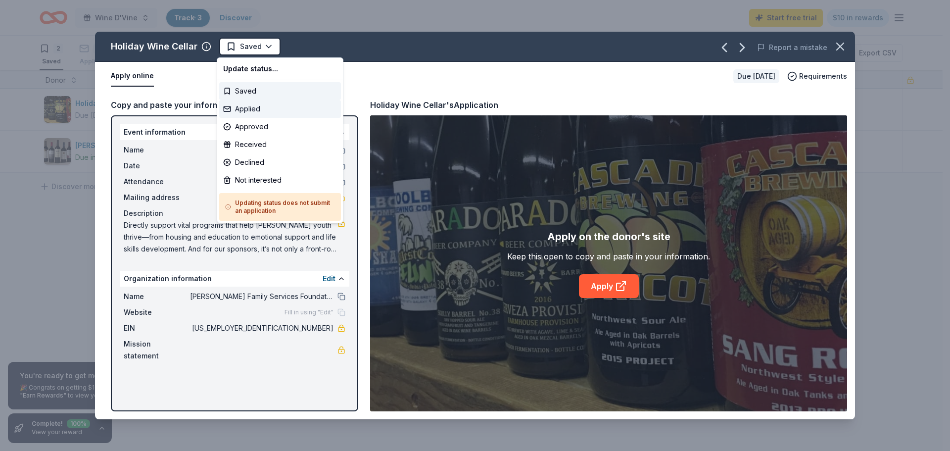
click at [250, 107] on div "Applied" at bounding box center [280, 109] width 122 height 18
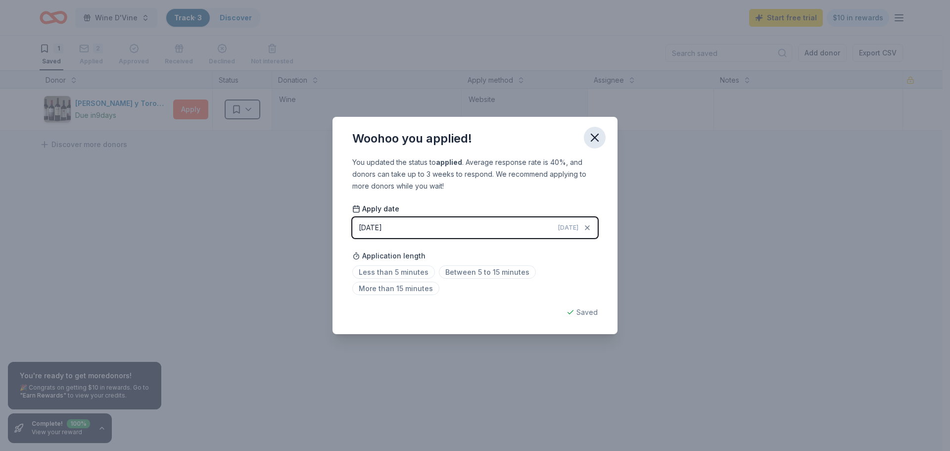
click at [593, 139] on icon "button" at bounding box center [595, 138] width 14 height 14
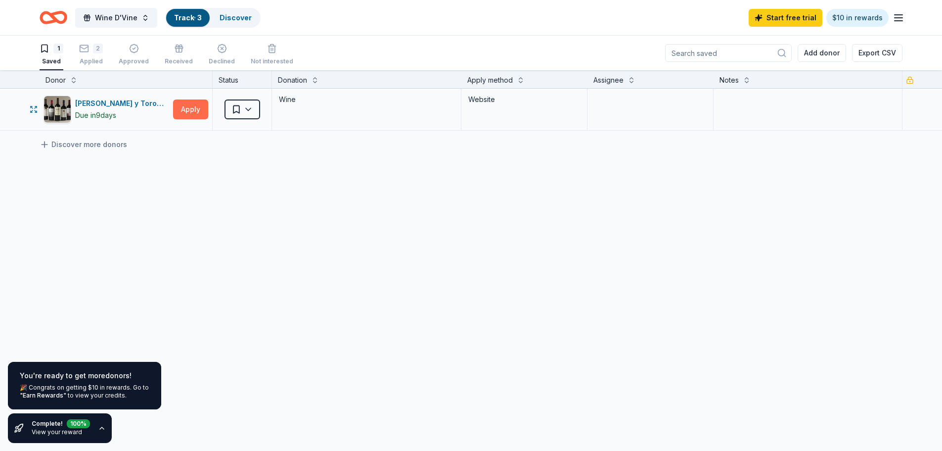
click at [191, 111] on button "Apply" at bounding box center [190, 109] width 35 height 20
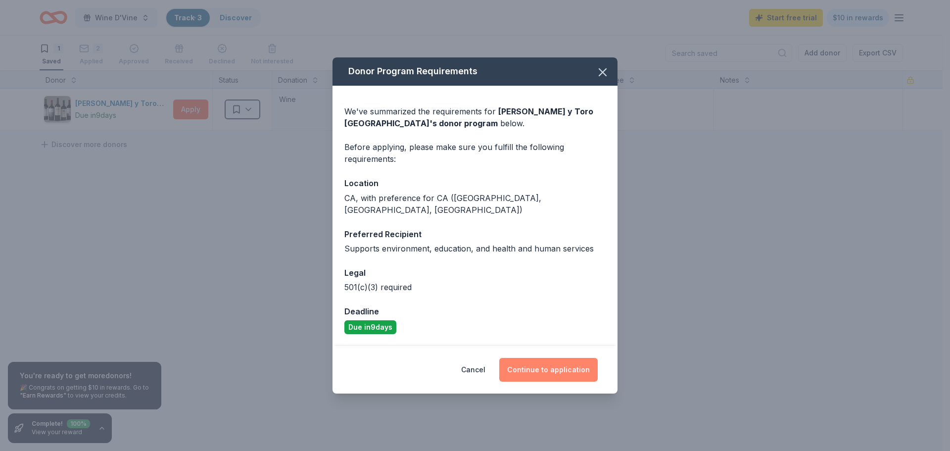
click at [546, 370] on button "Continue to application" at bounding box center [548, 370] width 98 height 24
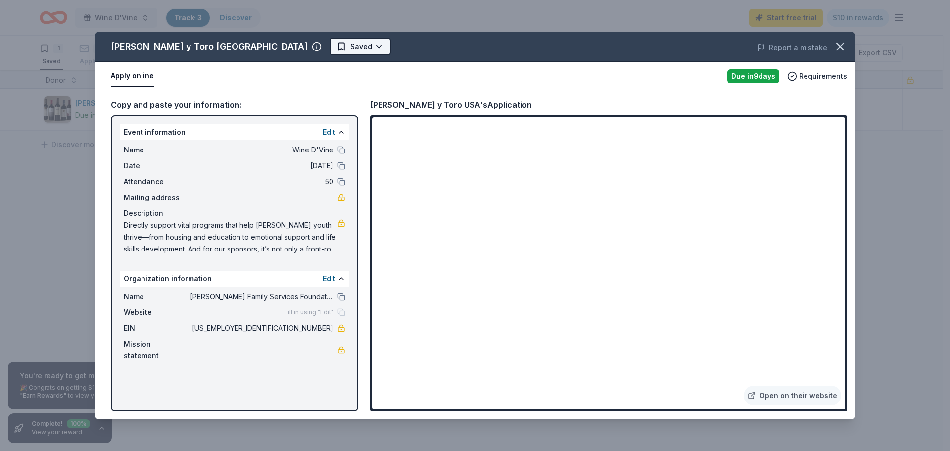
click at [267, 49] on html "Wine D'Vine Track · 3 Discover Start free trial $10 in rewards 1 Saved 2 Applie…" at bounding box center [475, 225] width 950 height 451
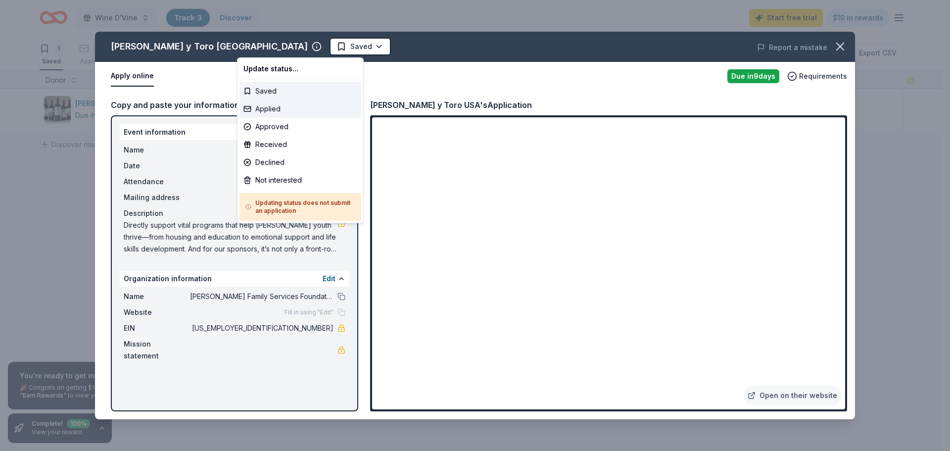
click at [265, 106] on div "Applied" at bounding box center [300, 109] width 122 height 18
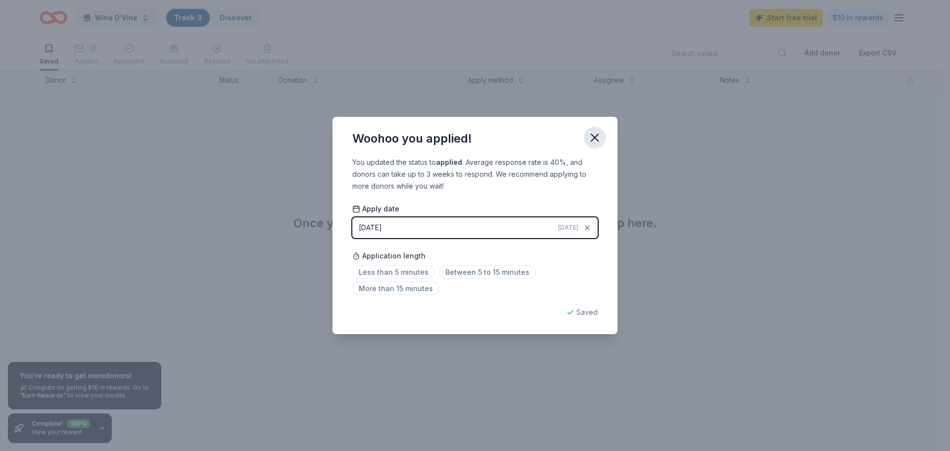
click at [591, 137] on icon "button" at bounding box center [595, 138] width 14 height 14
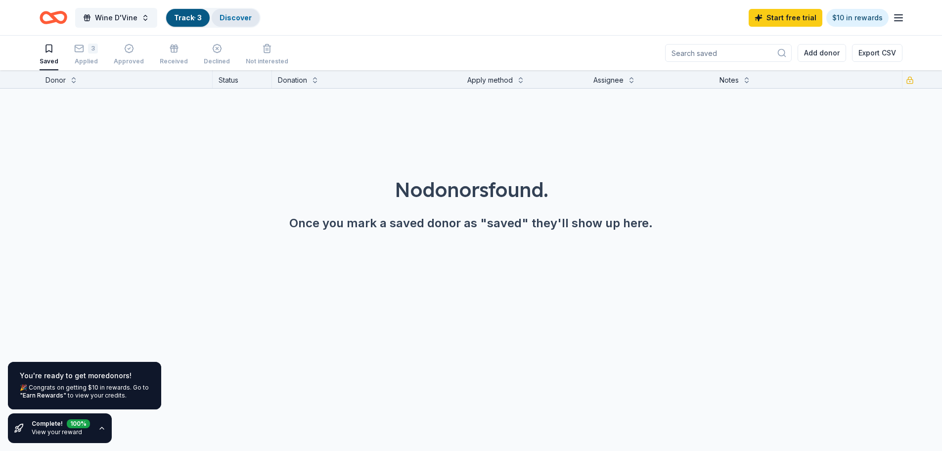
click at [216, 19] on div "Discover" at bounding box center [236, 18] width 48 height 18
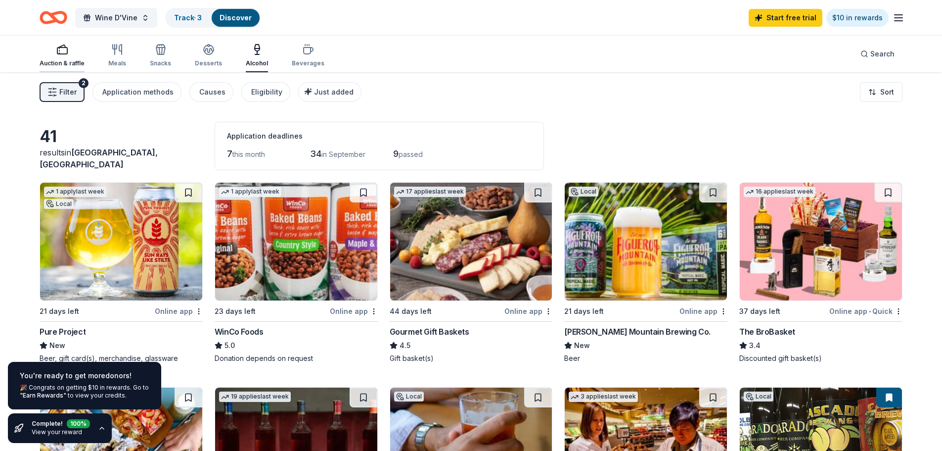
click at [75, 55] on div "button" at bounding box center [62, 50] width 45 height 12
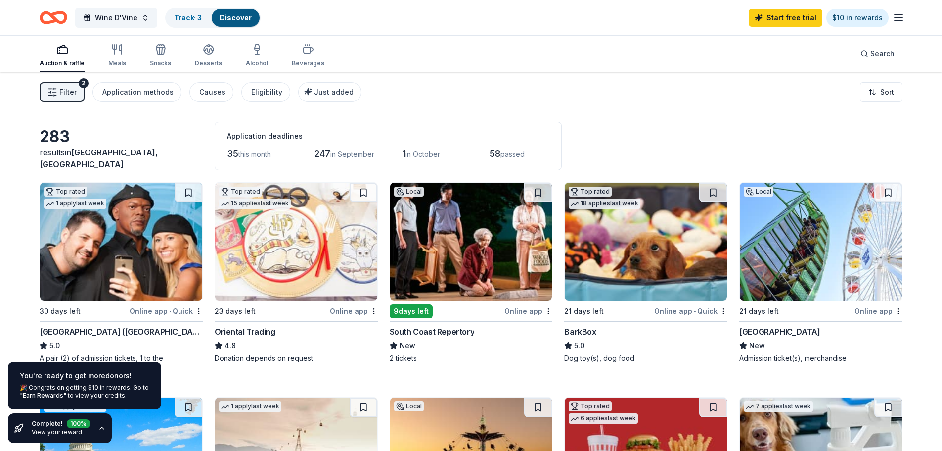
click at [67, 85] on button "Filter 2" at bounding box center [62, 92] width 45 height 20
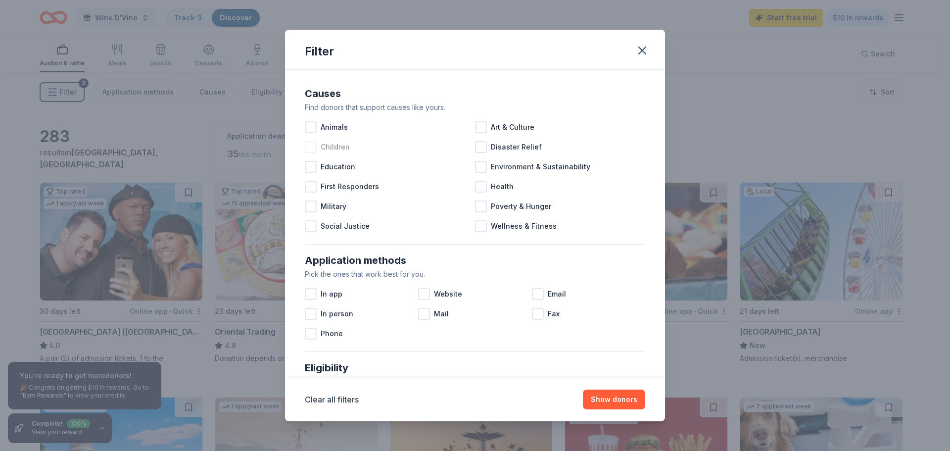
click at [323, 145] on span "Children" at bounding box center [334, 147] width 29 height 12
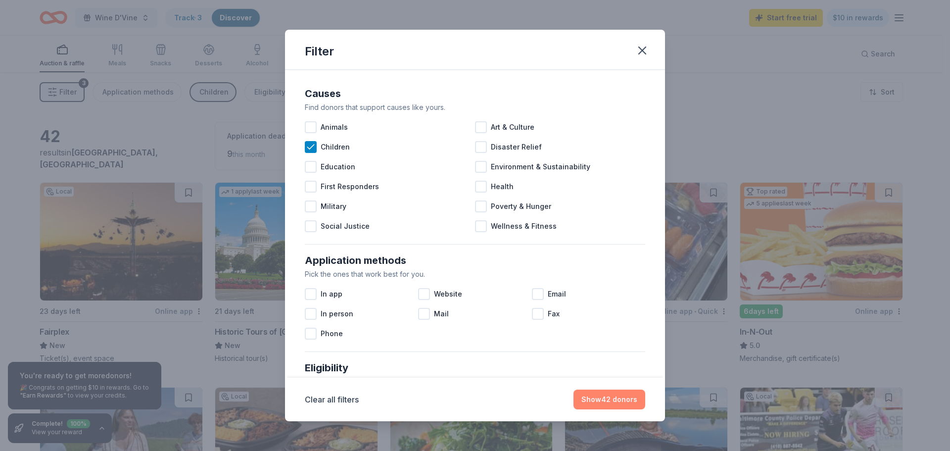
click at [588, 392] on button "Show 42 donors" at bounding box center [609, 399] width 72 height 20
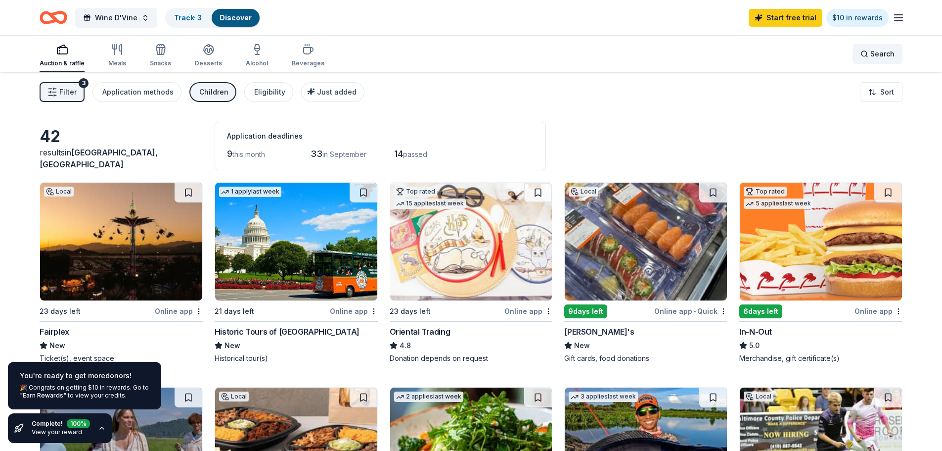
click at [885, 52] on span "Search" at bounding box center [882, 54] width 24 height 12
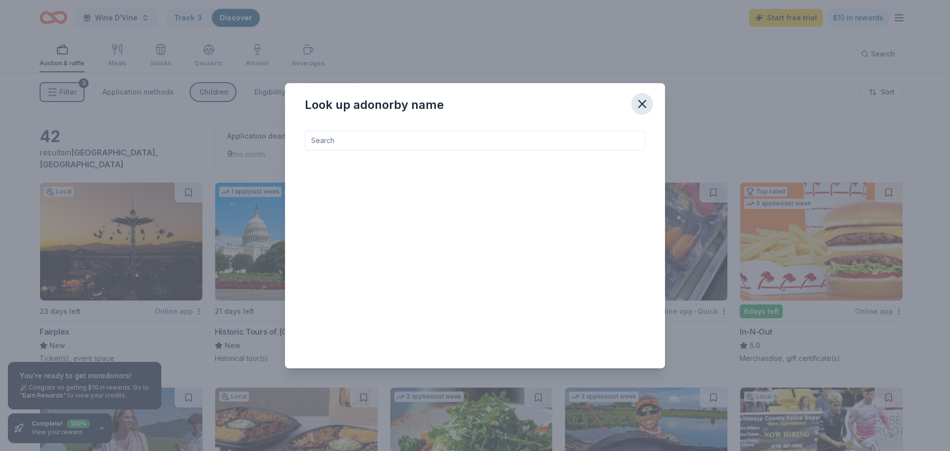
click at [639, 103] on icon "button" at bounding box center [642, 104] width 14 height 14
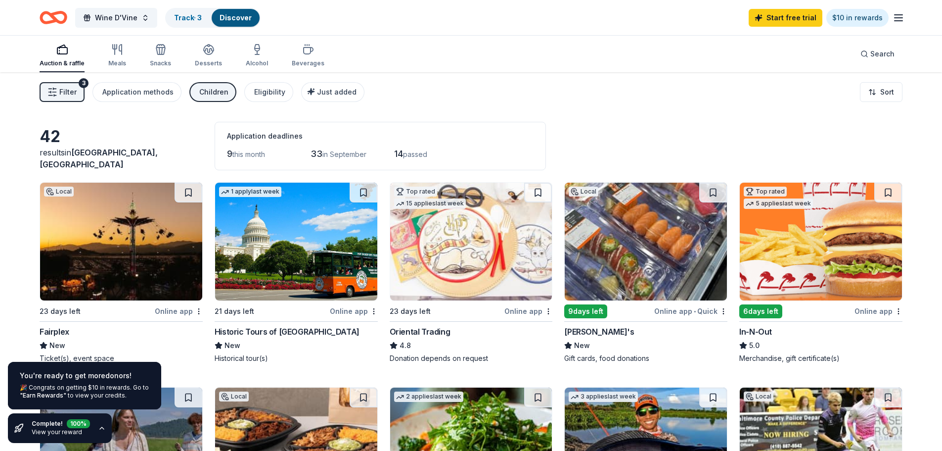
click at [199, 86] on div "Children" at bounding box center [213, 92] width 29 height 12
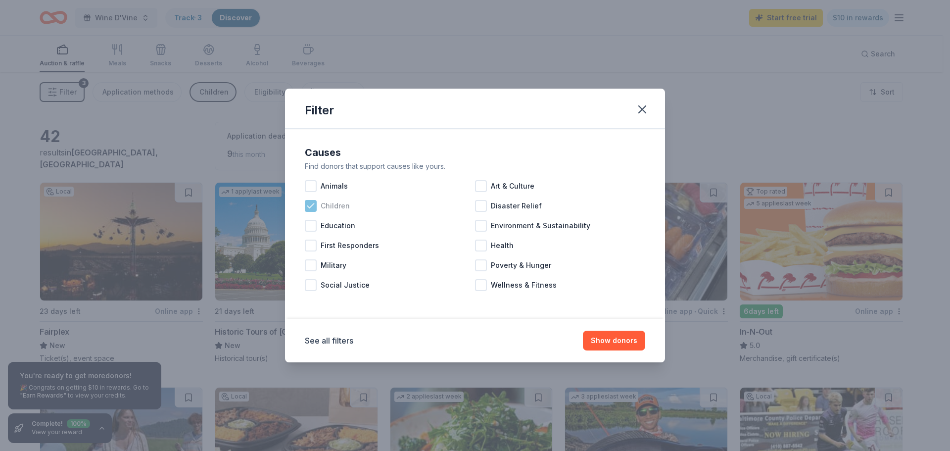
click at [309, 205] on icon at bounding box center [311, 206] width 10 height 10
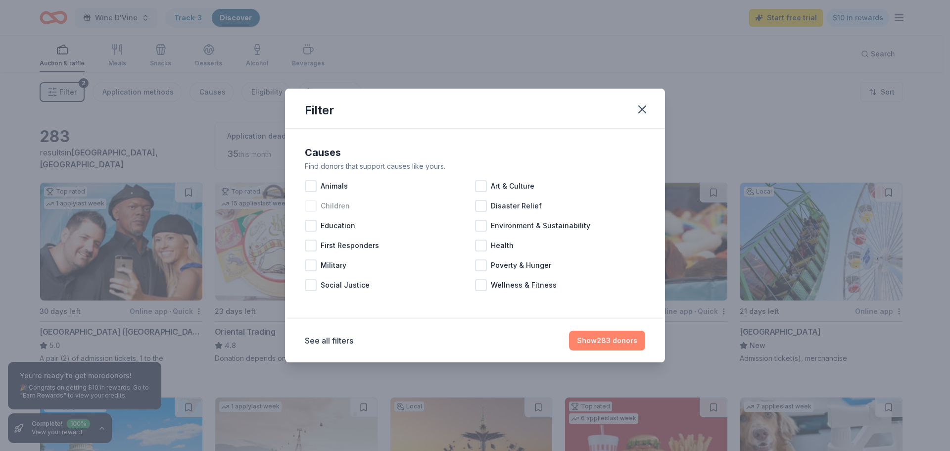
click at [600, 336] on button "Show 283 donors" at bounding box center [607, 340] width 76 height 20
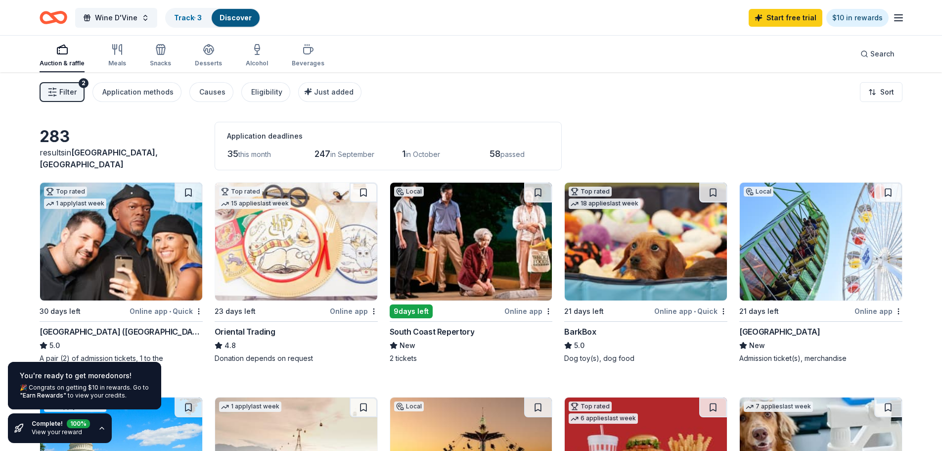
click at [242, 53] on div "Auction & raffle Meals Snacks Desserts Alcohol Beverages" at bounding box center [182, 56] width 285 height 33
click at [251, 50] on icon "button" at bounding box center [257, 50] width 12 height 12
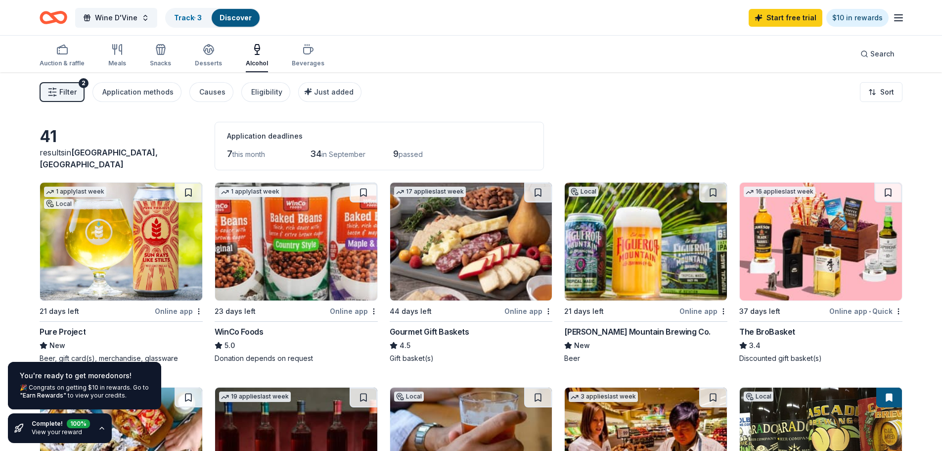
click at [901, 22] on icon "button" at bounding box center [899, 18] width 12 height 12
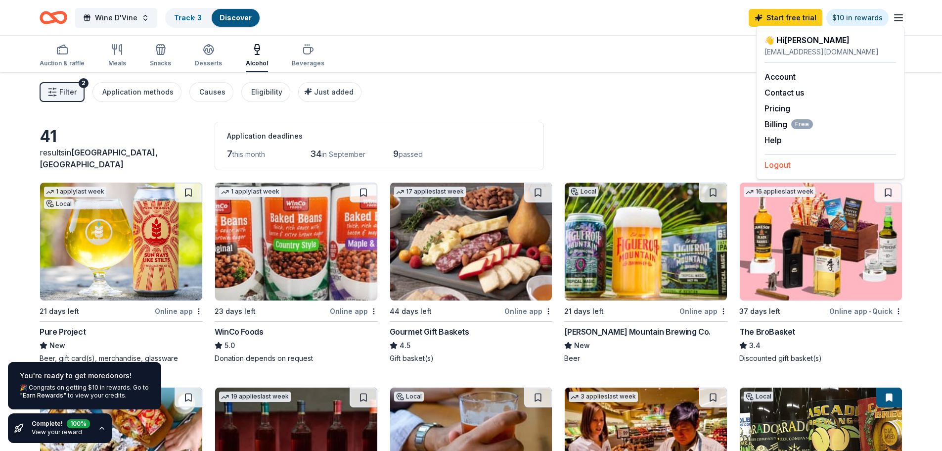
click at [785, 167] on button "Logout" at bounding box center [778, 165] width 26 height 12
